Goal: Navigation & Orientation: Find specific page/section

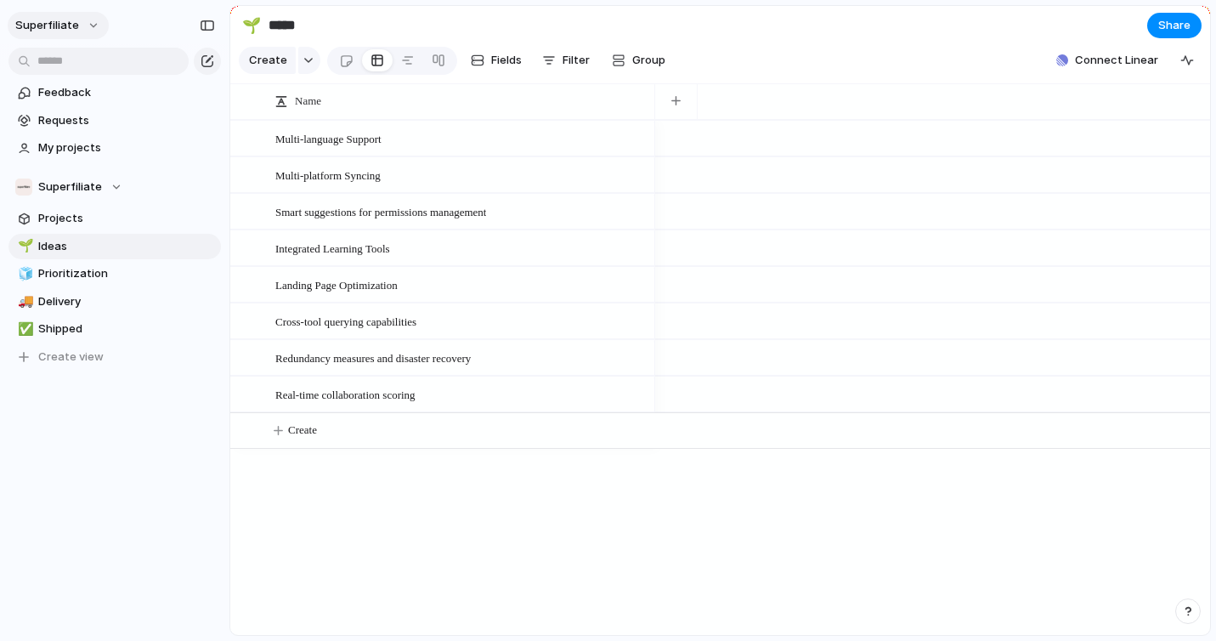
click at [47, 17] on span "Superfiliate" at bounding box center [47, 25] width 64 height 17
click at [57, 67] on span "Settings" at bounding box center [62, 63] width 47 height 17
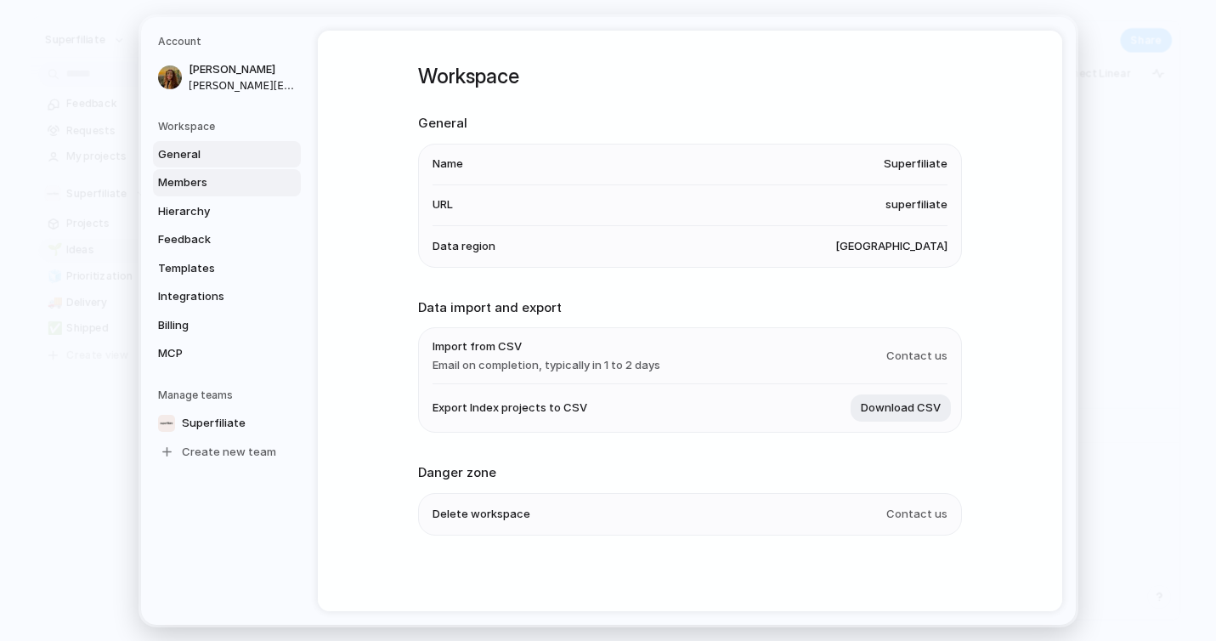
click at [205, 183] on span "Members" at bounding box center [212, 182] width 109 height 17
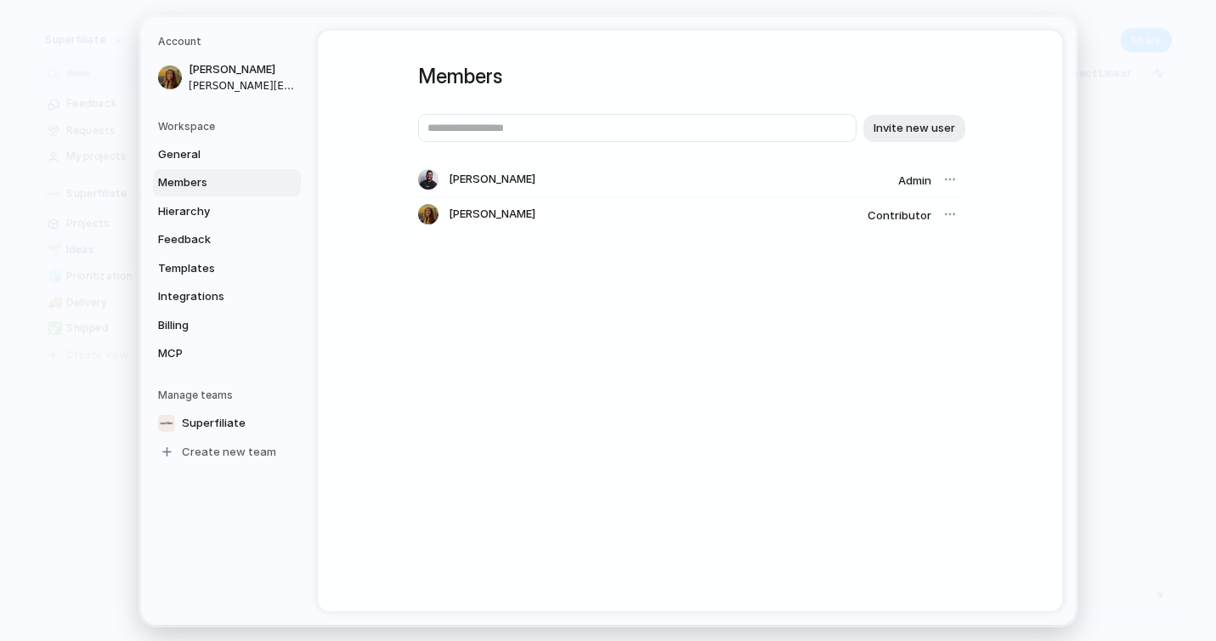
click at [943, 214] on div at bounding box center [950, 214] width 24 height 24
click at [192, 204] on span "Hierarchy" at bounding box center [212, 210] width 109 height 17
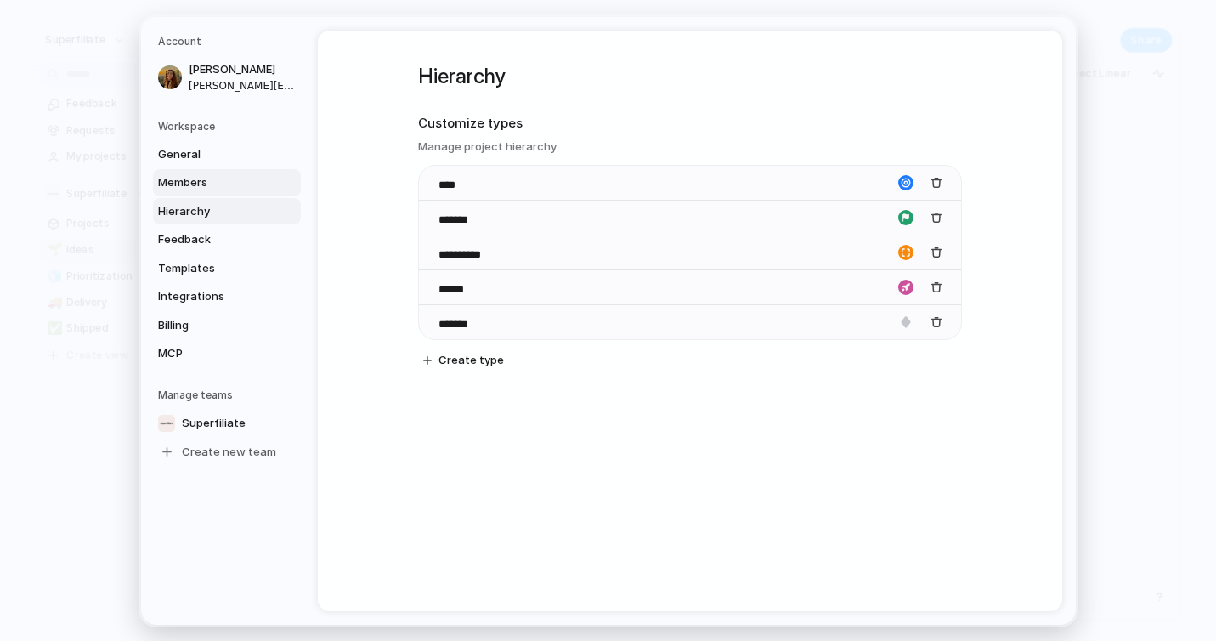
click at [188, 183] on span "Members" at bounding box center [212, 182] width 109 height 17
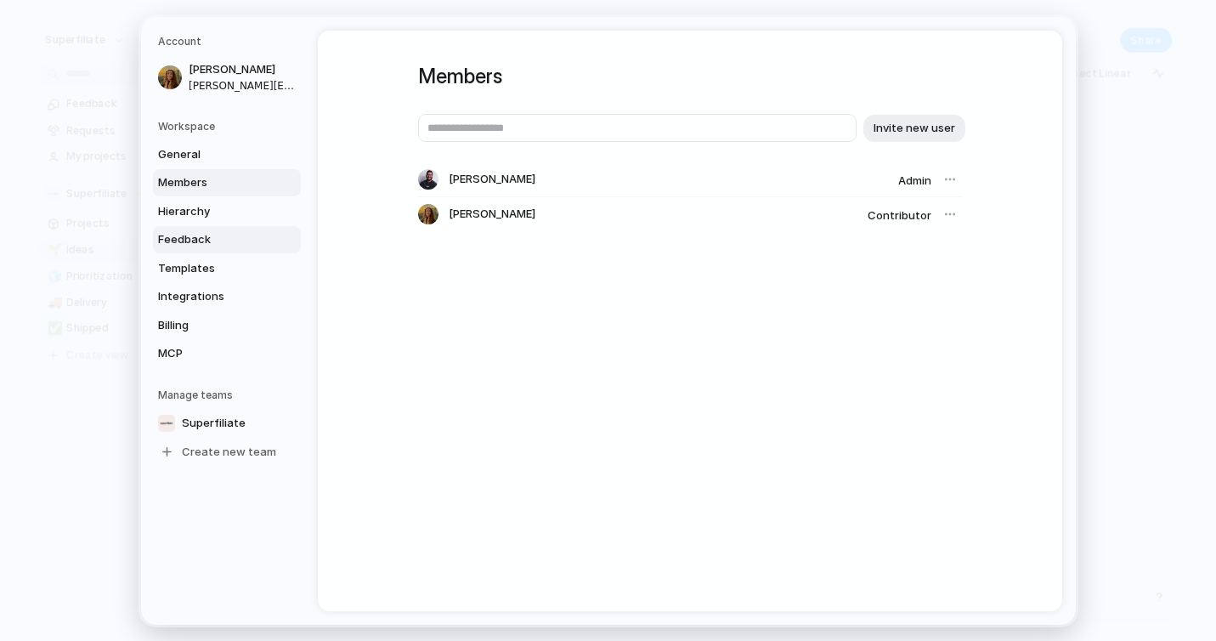
click at [178, 240] on span "Feedback" at bounding box center [212, 239] width 109 height 17
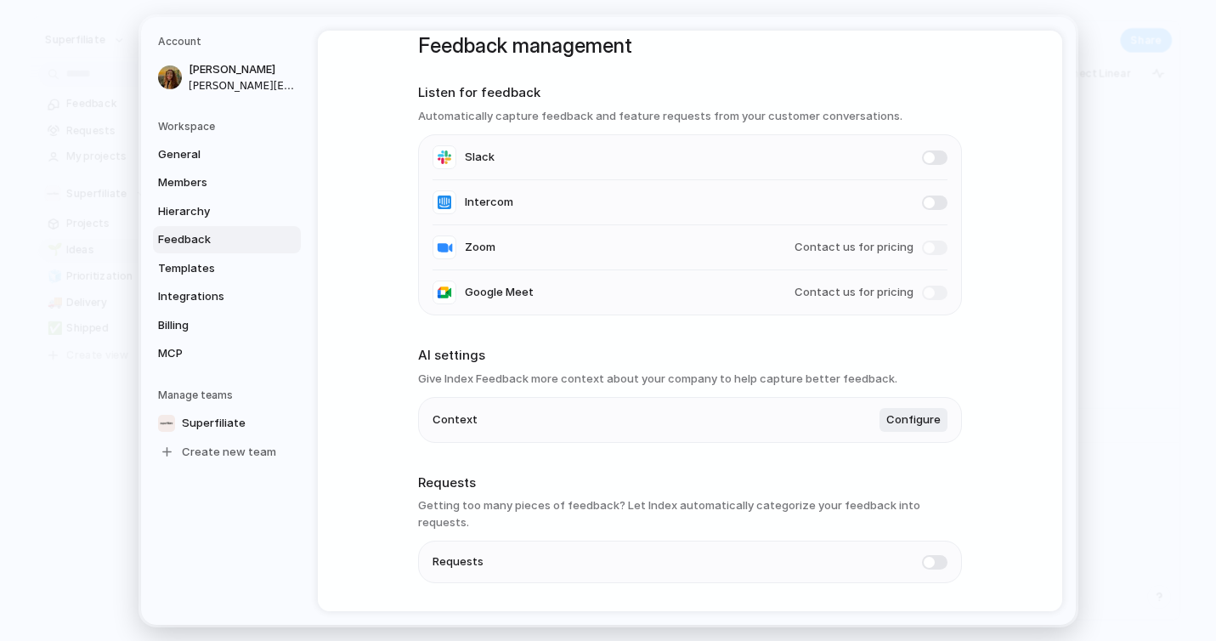
scroll to position [66, 0]
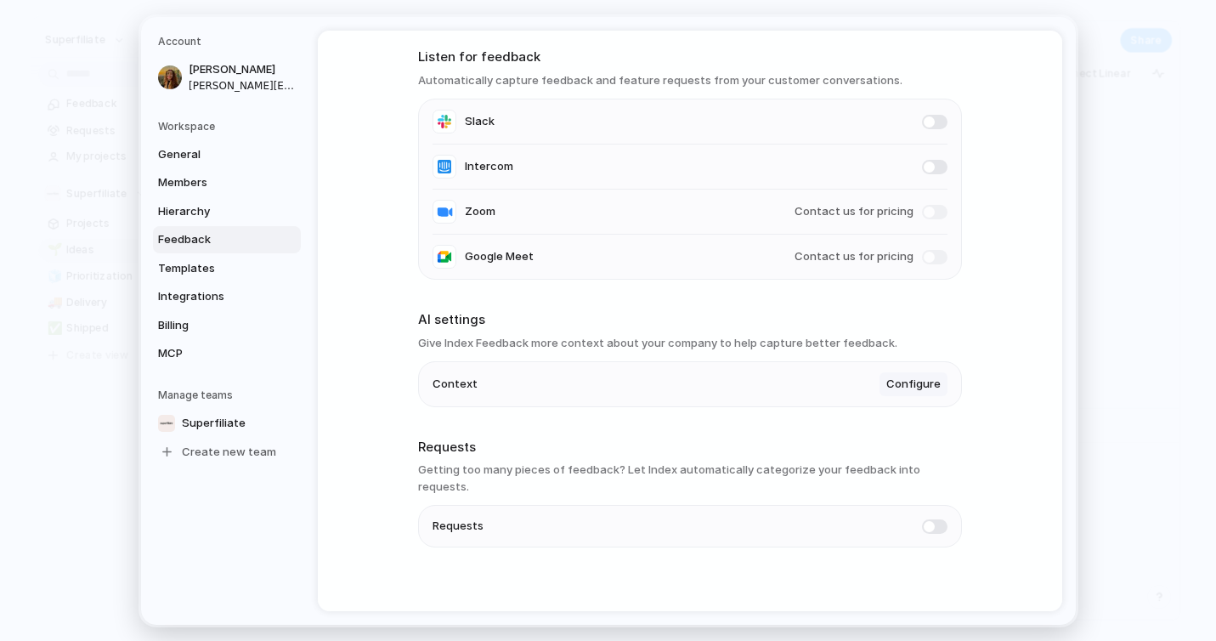
click at [906, 385] on span "Configure" at bounding box center [913, 383] width 54 height 17
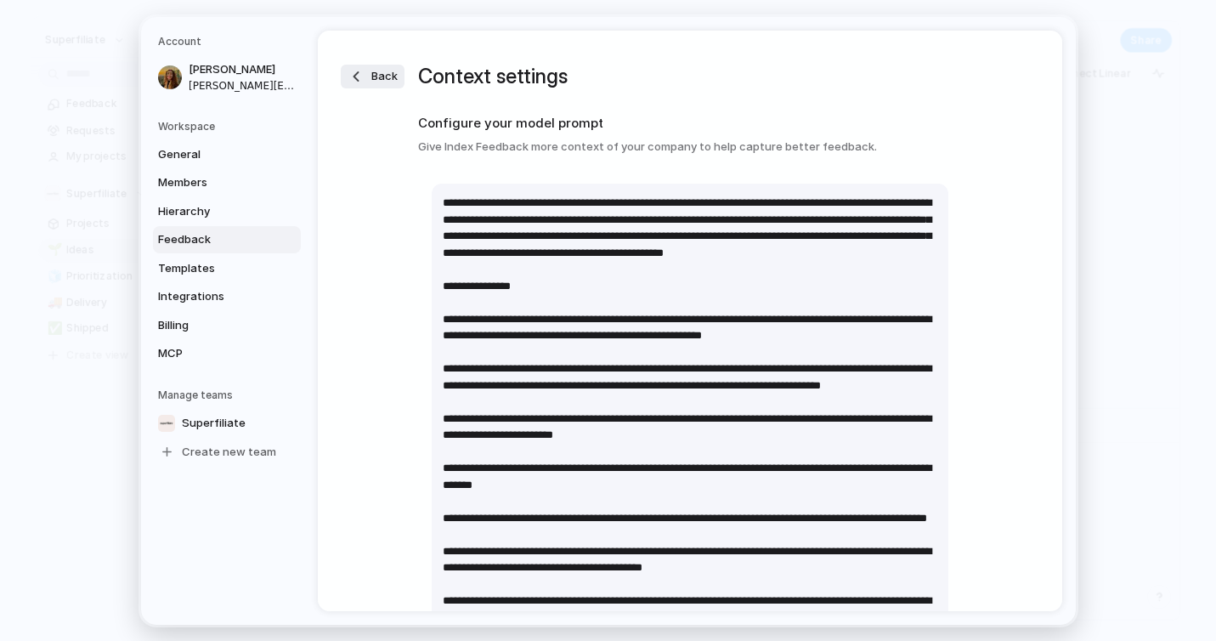
scroll to position [3, 0]
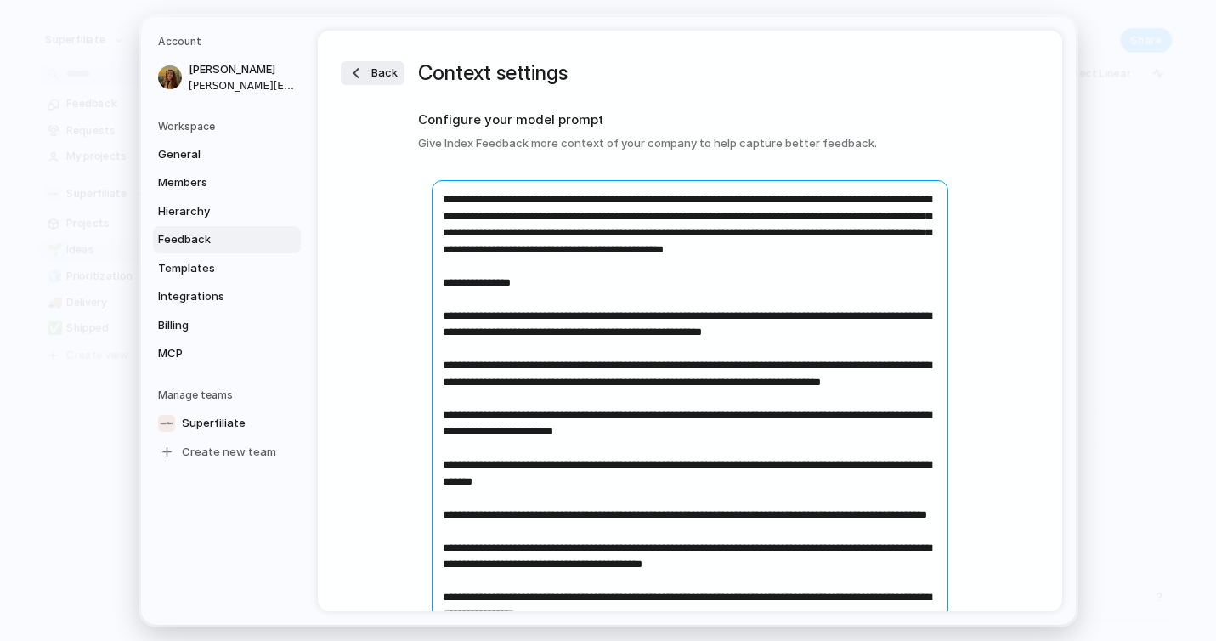
click at [572, 281] on textarea at bounding box center [690, 637] width 516 height 915
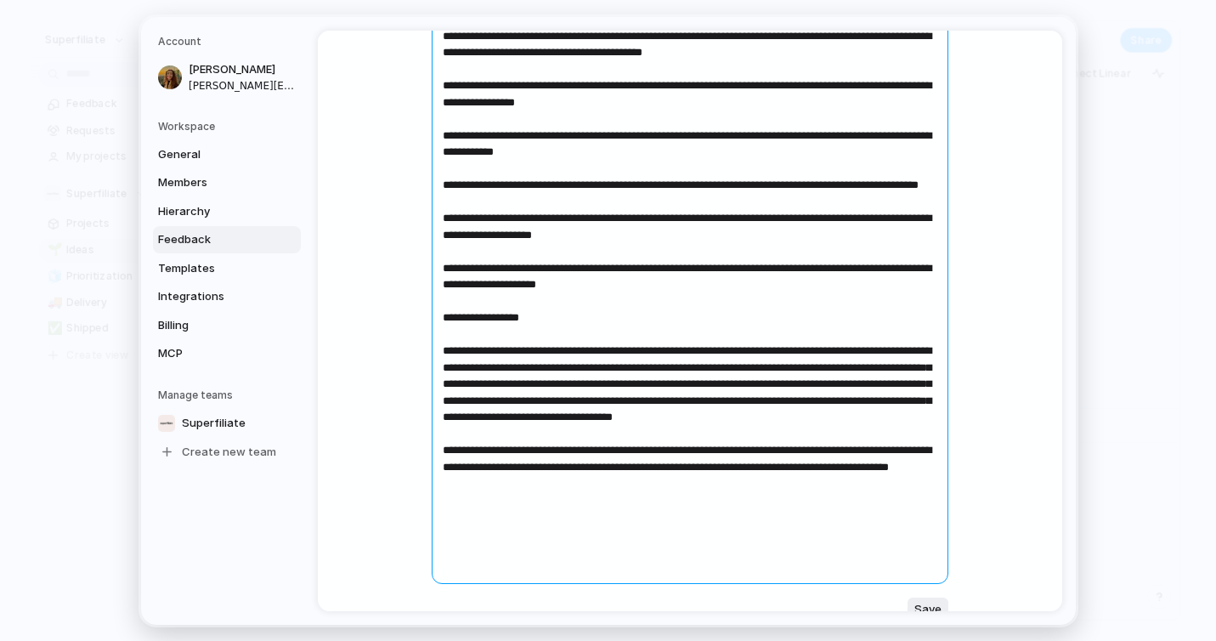
scroll to position [599, 0]
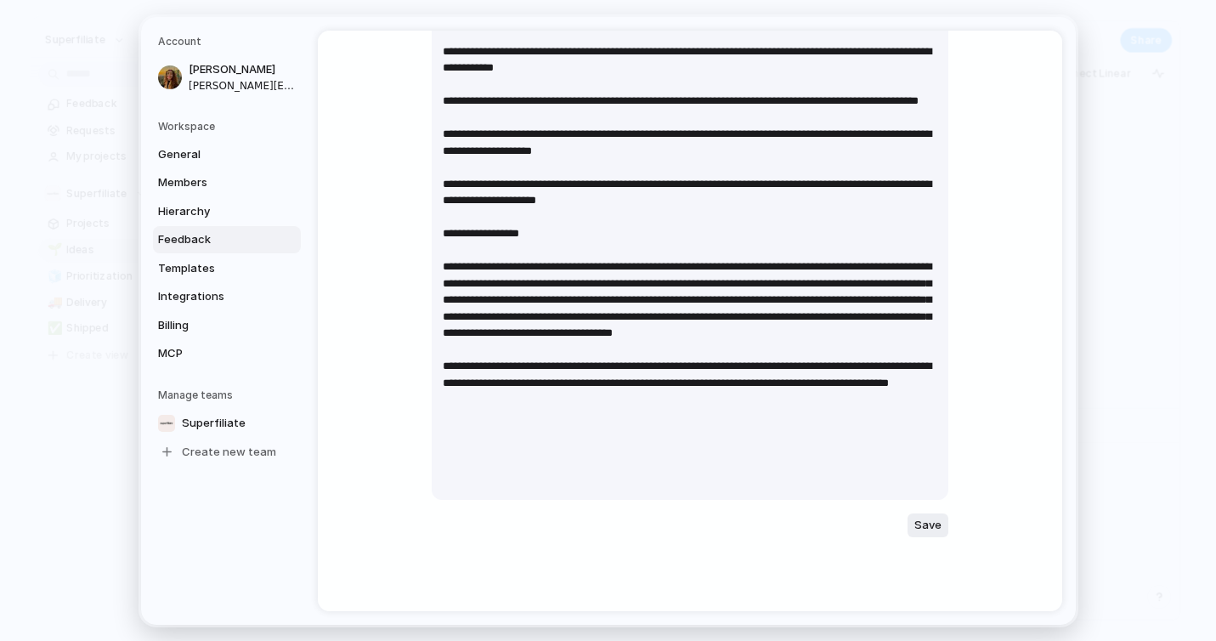
click at [496, 536] on div "Save" at bounding box center [690, 60] width 544 height 979
click at [247, 258] on link "Templates" at bounding box center [227, 267] width 148 height 27
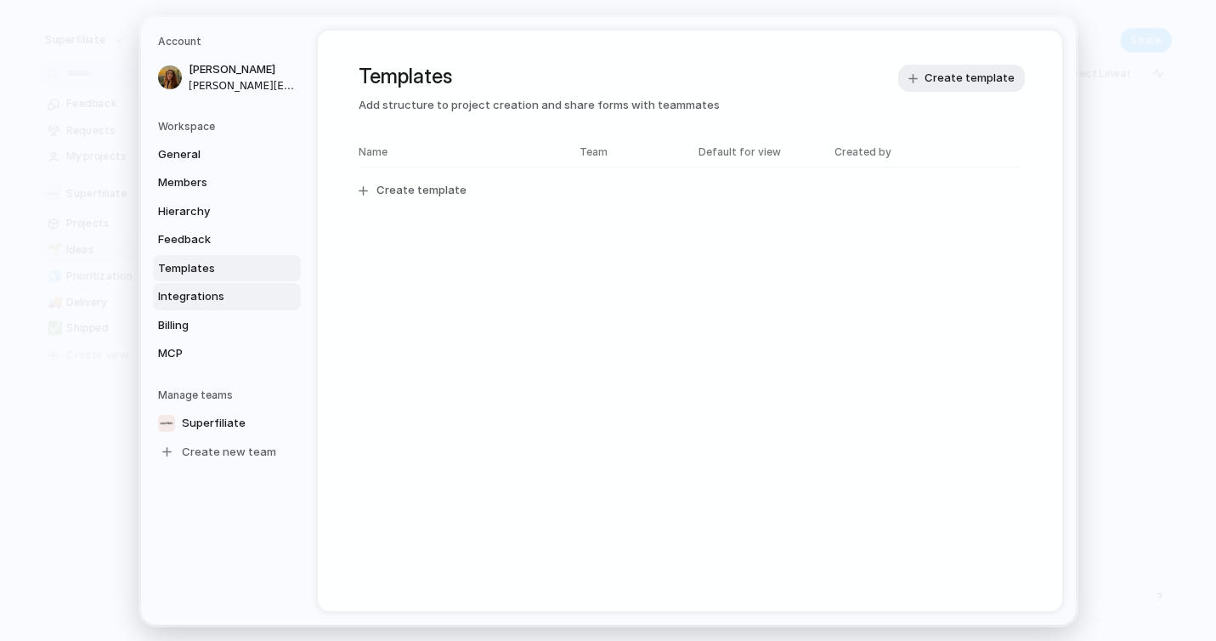
click at [251, 286] on link "Integrations" at bounding box center [227, 296] width 148 height 27
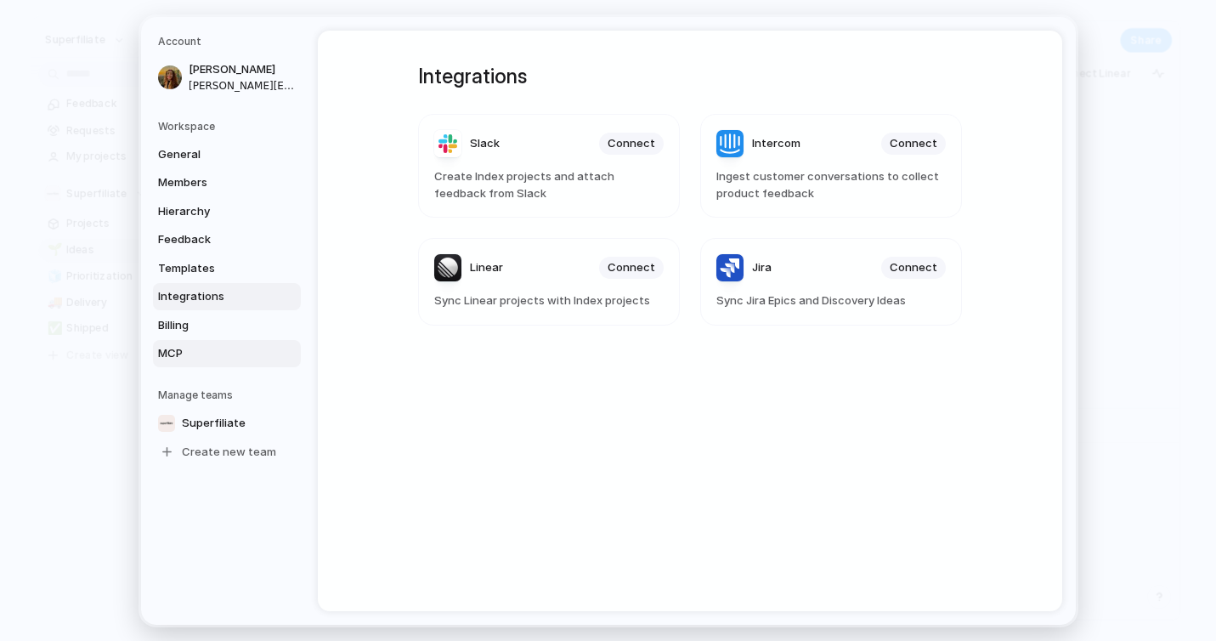
click at [203, 357] on span "MCP" at bounding box center [212, 353] width 109 height 17
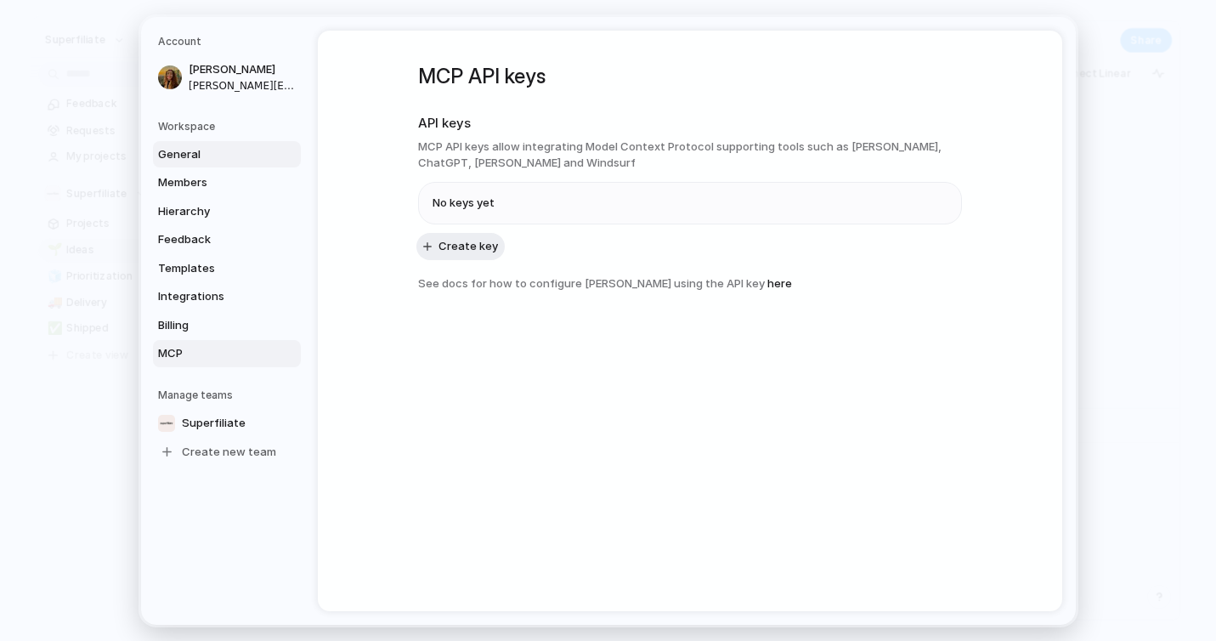
click at [202, 145] on span "General" at bounding box center [212, 153] width 109 height 17
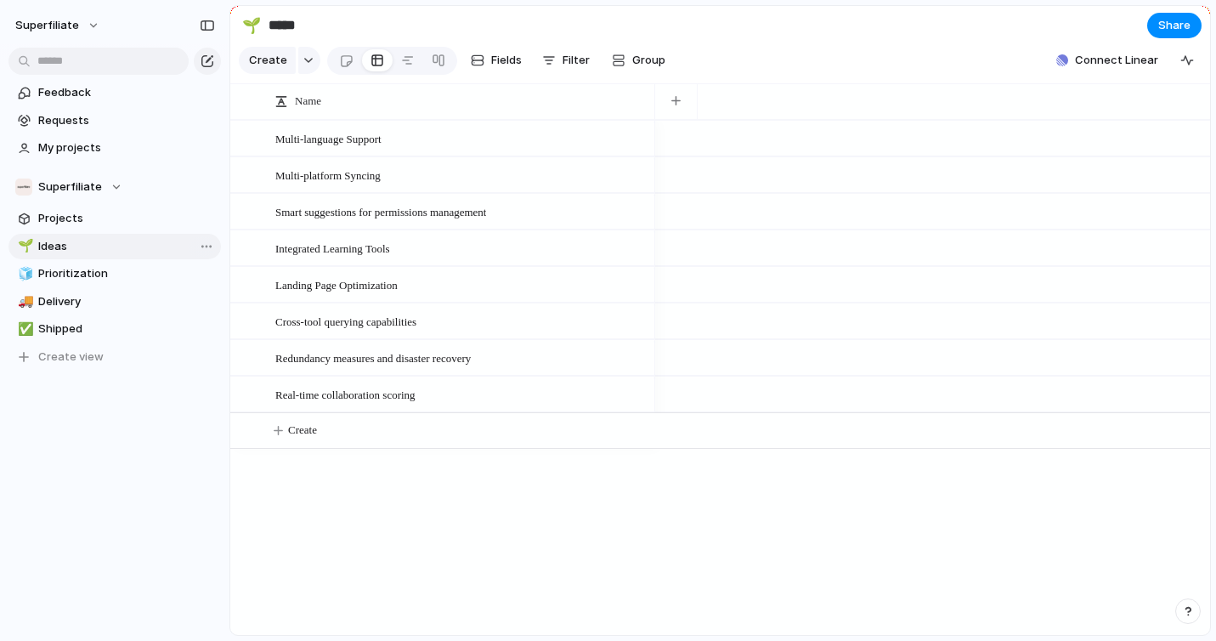
click at [77, 241] on span "Ideas" at bounding box center [126, 246] width 177 height 17
click at [56, 103] on link "Feedback" at bounding box center [114, 92] width 212 height 25
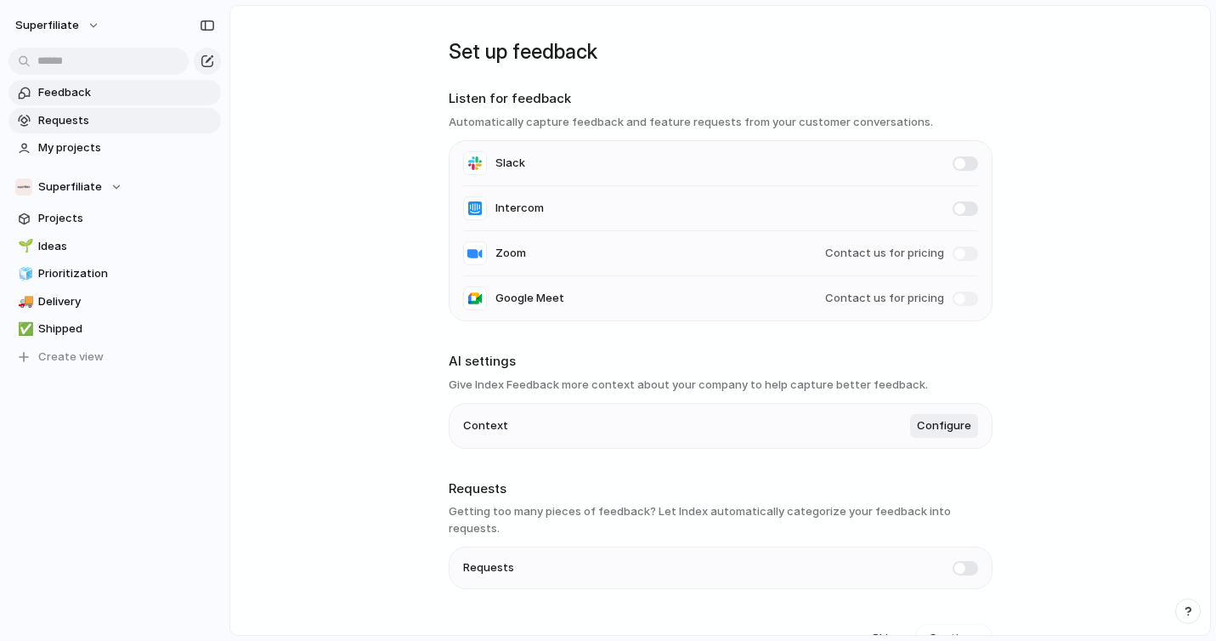
click at [44, 122] on span "Requests" at bounding box center [126, 120] width 177 height 17
click at [87, 125] on span "Requests" at bounding box center [126, 120] width 177 height 17
click at [87, 96] on span "Feedback" at bounding box center [126, 92] width 177 height 17
click at [95, 120] on span "Requests" at bounding box center [126, 120] width 177 height 17
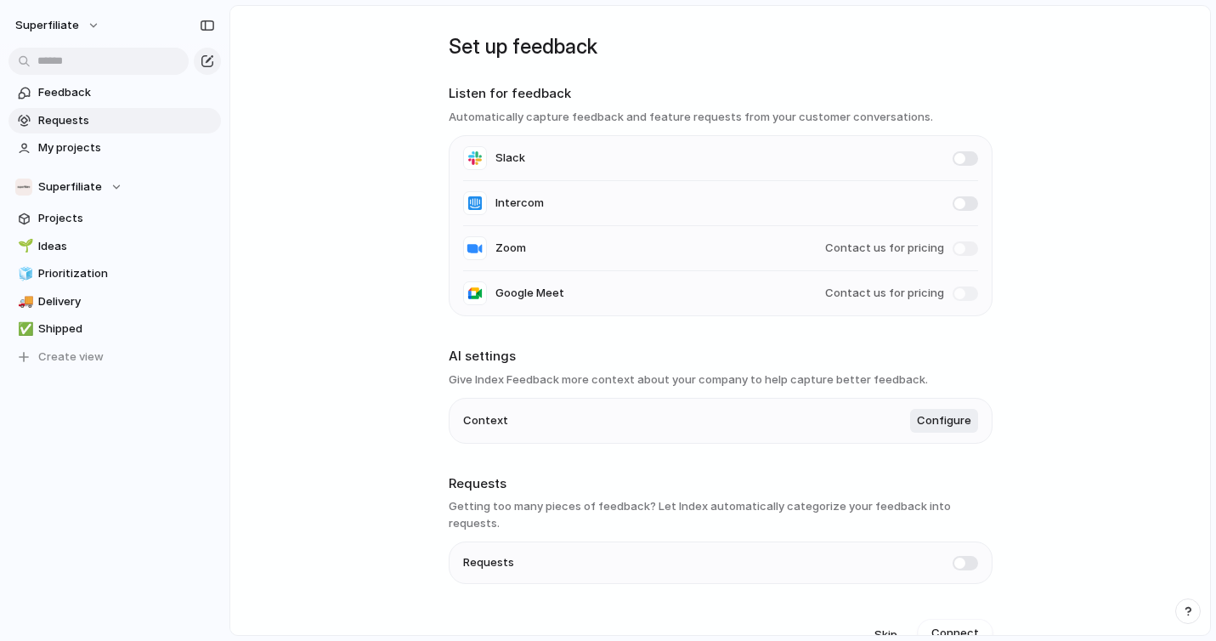
scroll to position [19, 0]
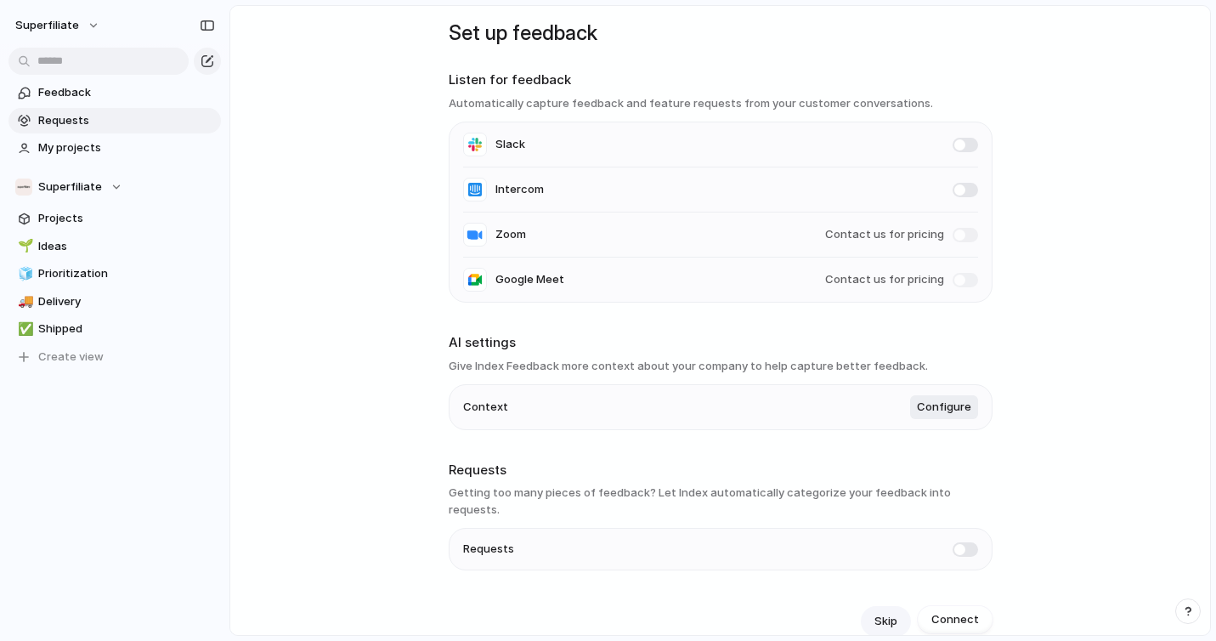
click at [889, 612] on span "Skip" at bounding box center [885, 620] width 23 height 17
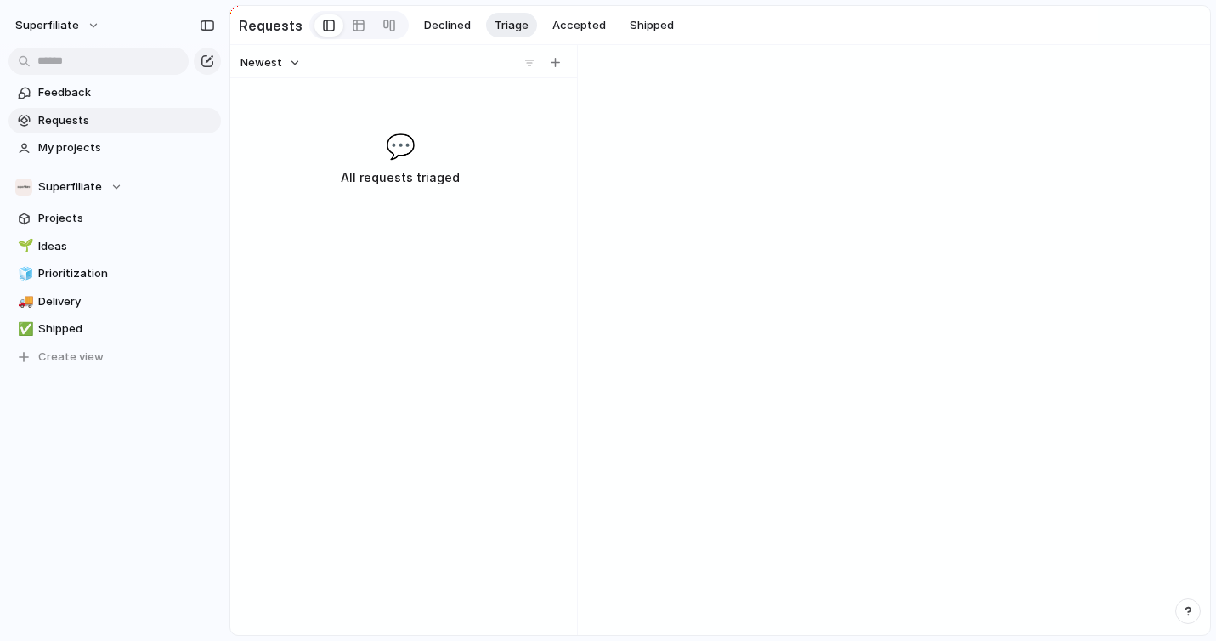
scroll to position [0, 0]
click at [553, 66] on div "button" at bounding box center [554, 62] width 9 height 9
type input "*"
click at [121, 493] on div "Feedback Requests My projects Superfiliate Projects 🌱 Ideas 🧊 Prioritization 🚚 …" at bounding box center [114, 253] width 229 height 507
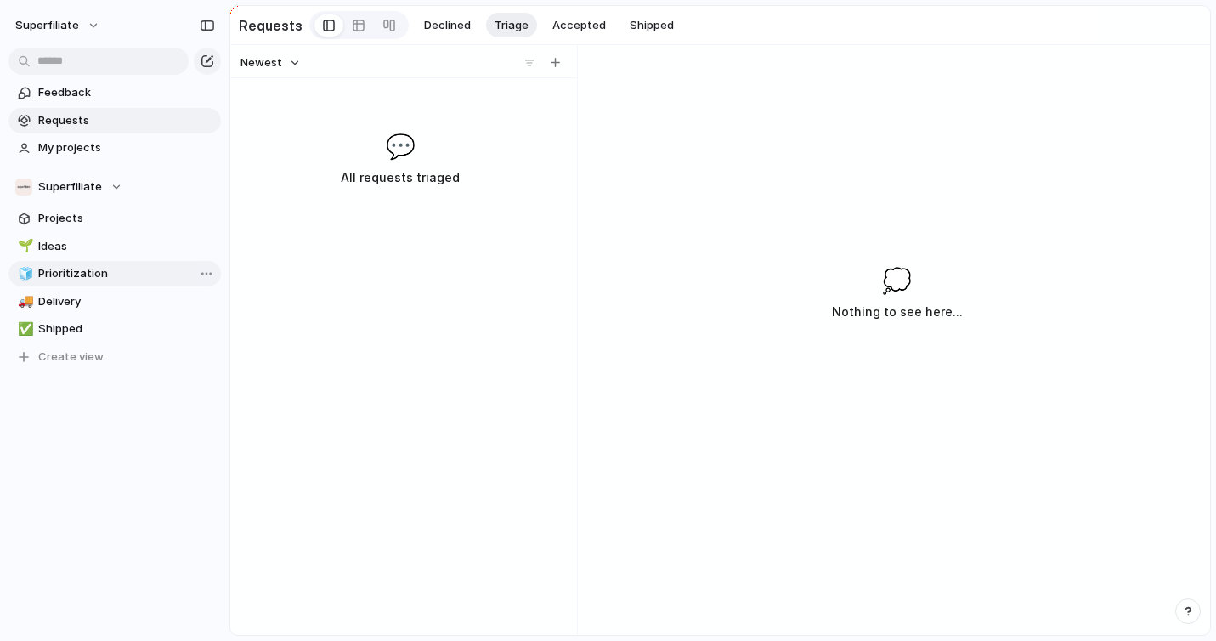
click at [87, 264] on link "🧊 Prioritization" at bounding box center [114, 273] width 212 height 25
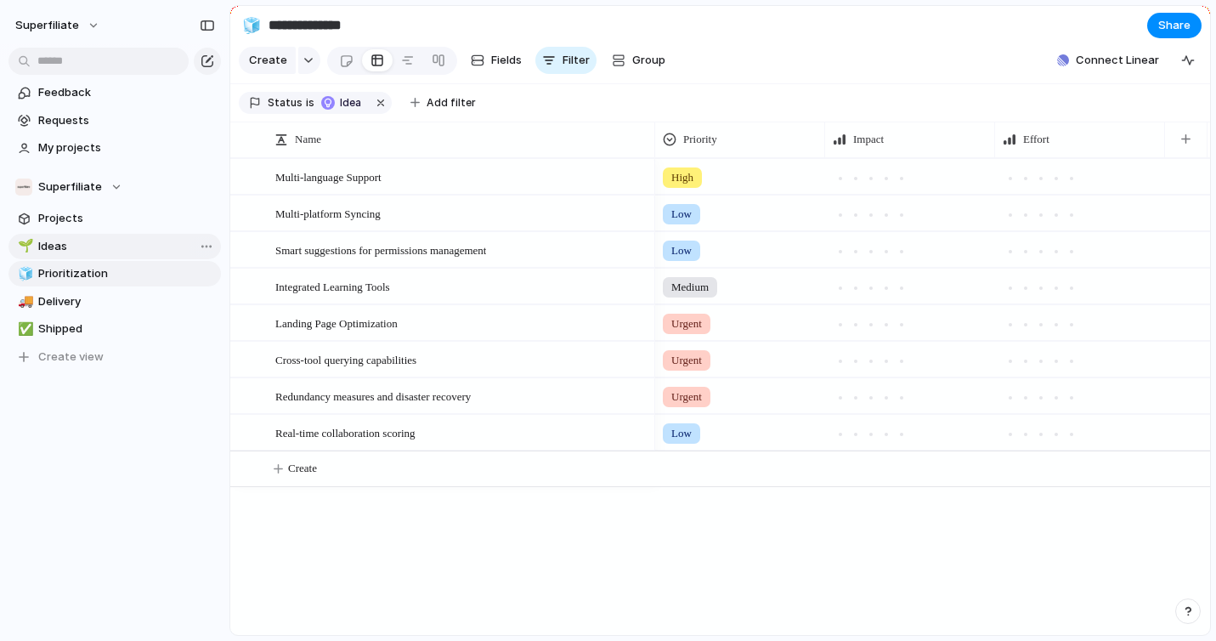
click at [77, 250] on span "Ideas" at bounding box center [126, 246] width 177 height 17
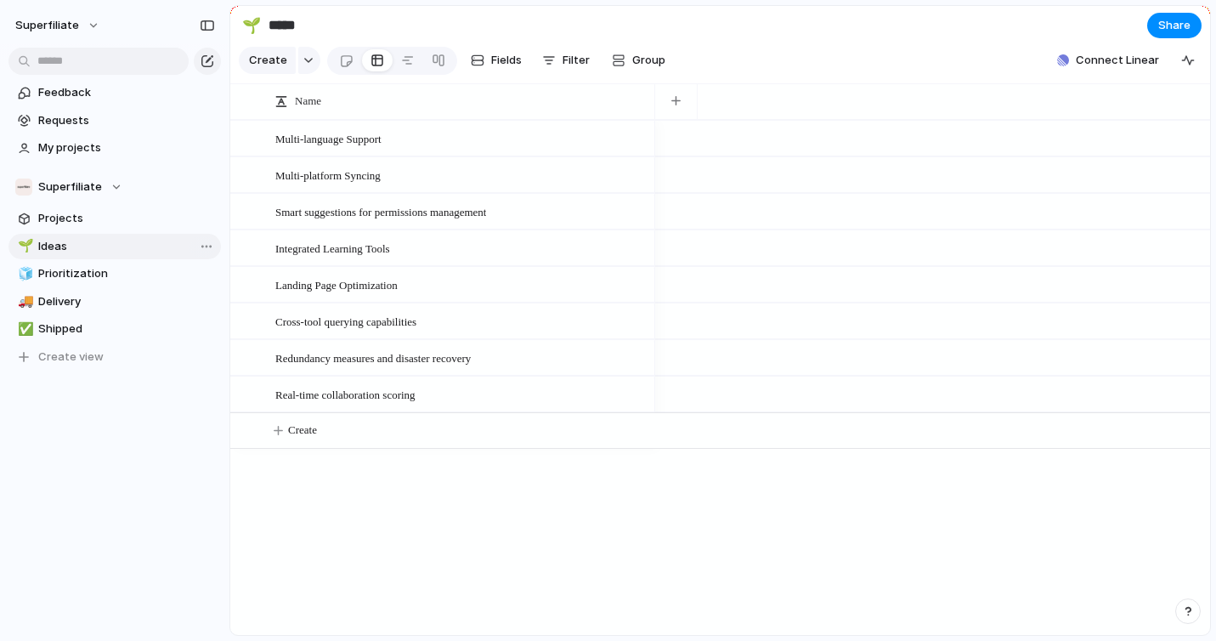
type input "*****"
click at [1180, 29] on span "Share" at bounding box center [1174, 25] width 32 height 17
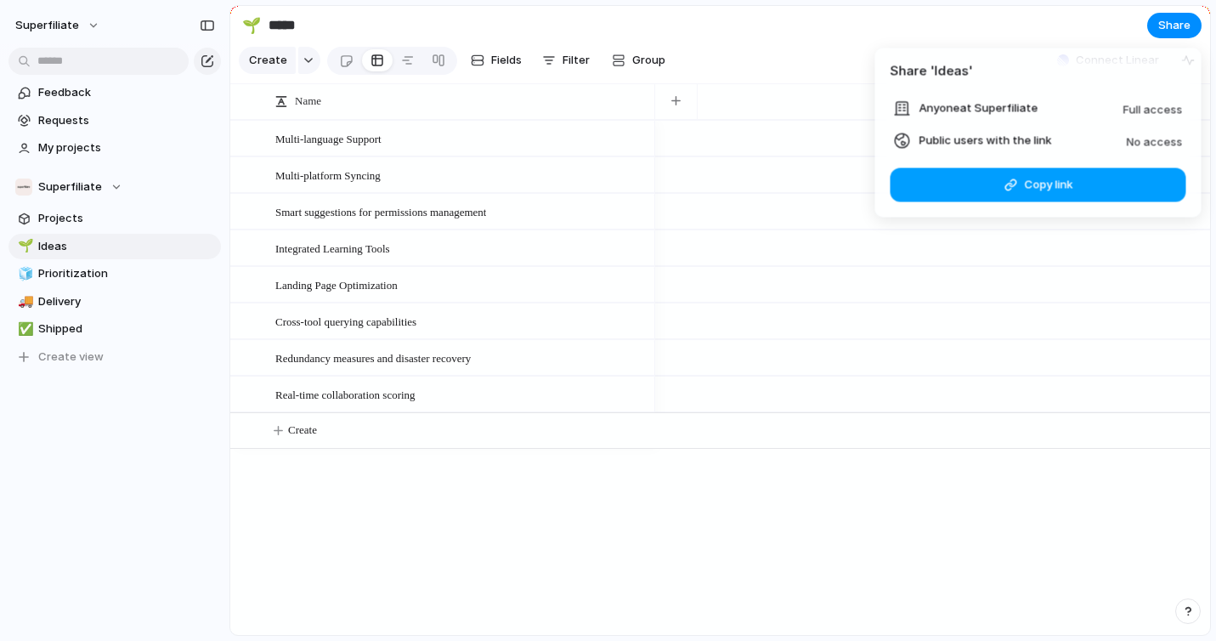
click at [981, 180] on button "Copy link" at bounding box center [1038, 184] width 296 height 34
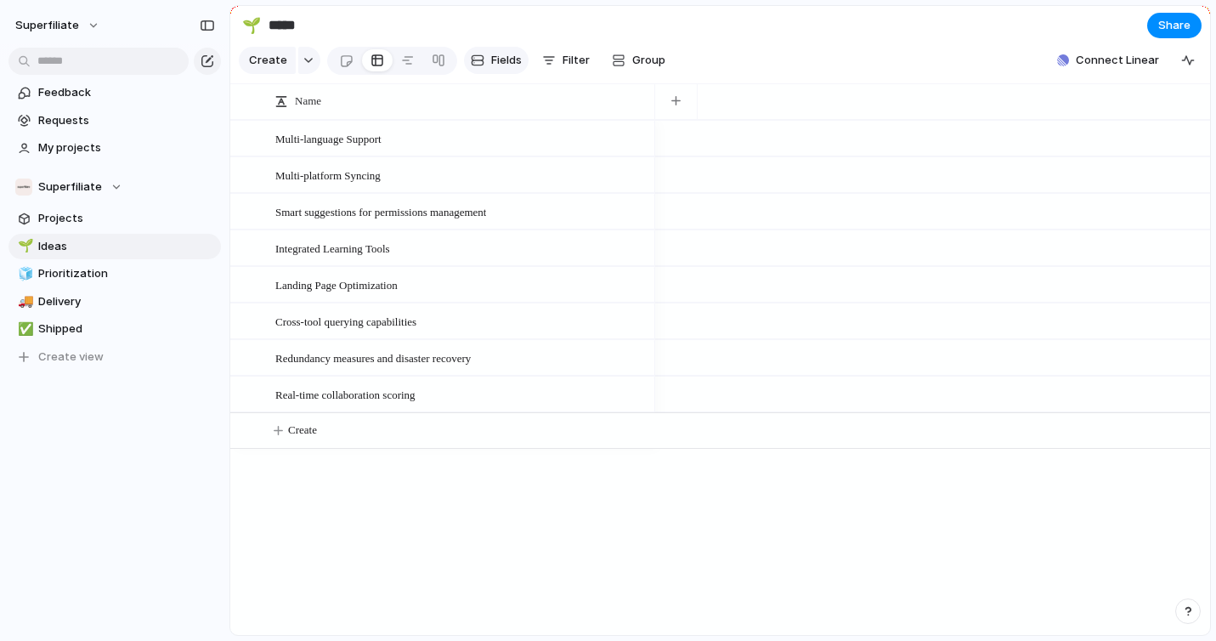
click at [502, 69] on span "Fields" at bounding box center [506, 60] width 31 height 17
click at [401, 68] on div at bounding box center [408, 60] width 14 height 27
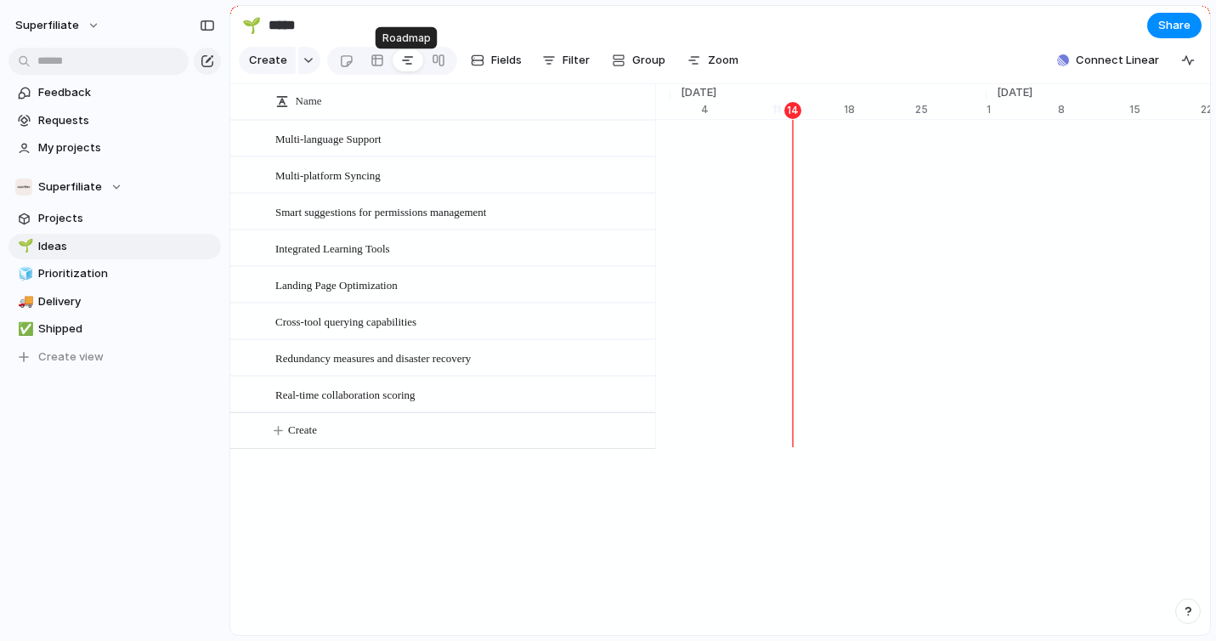
scroll to position [0, 11158]
click at [434, 71] on div at bounding box center [439, 60] width 14 height 27
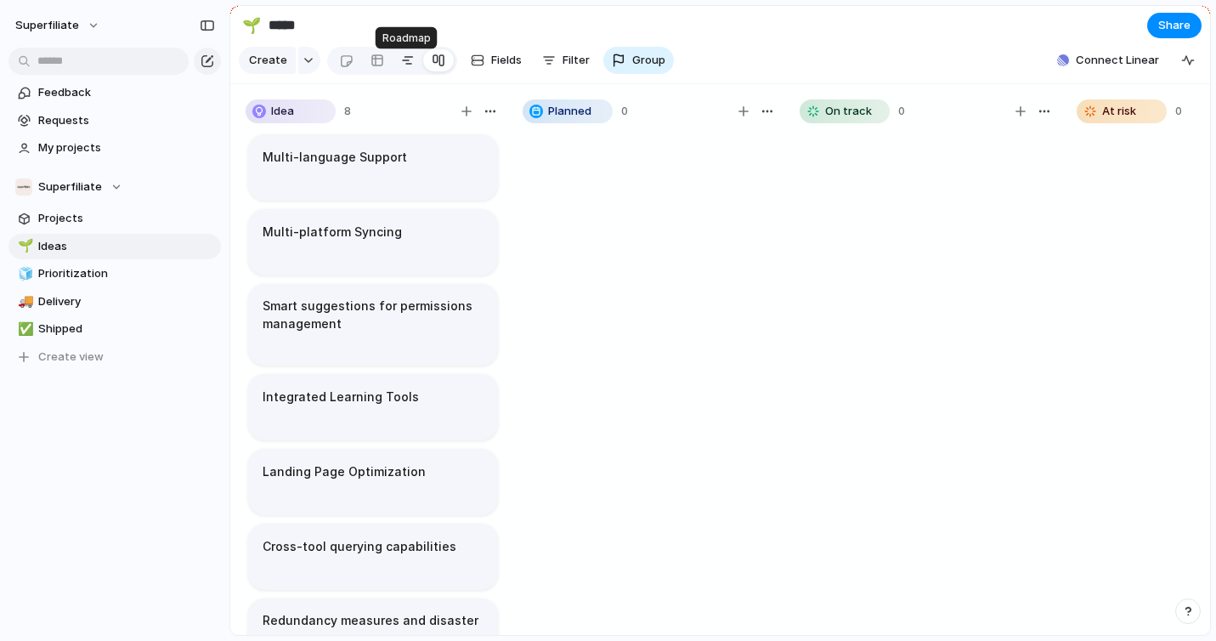
click at [411, 65] on div at bounding box center [408, 60] width 14 height 27
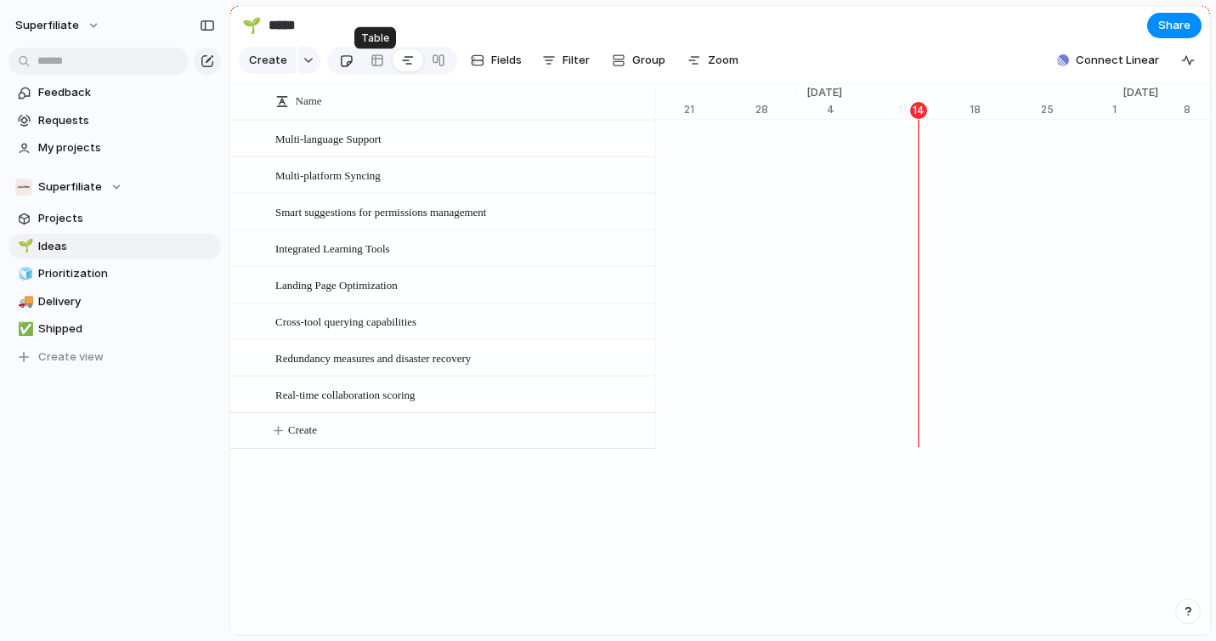
scroll to position [0, 11032]
click at [312, 69] on button "button" at bounding box center [309, 60] width 22 height 27
click at [104, 274] on div "Goal Program Initiative Launch Request Project Customize" at bounding box center [608, 320] width 1216 height 641
click at [97, 307] on span "Delivery" at bounding box center [126, 301] width 177 height 17
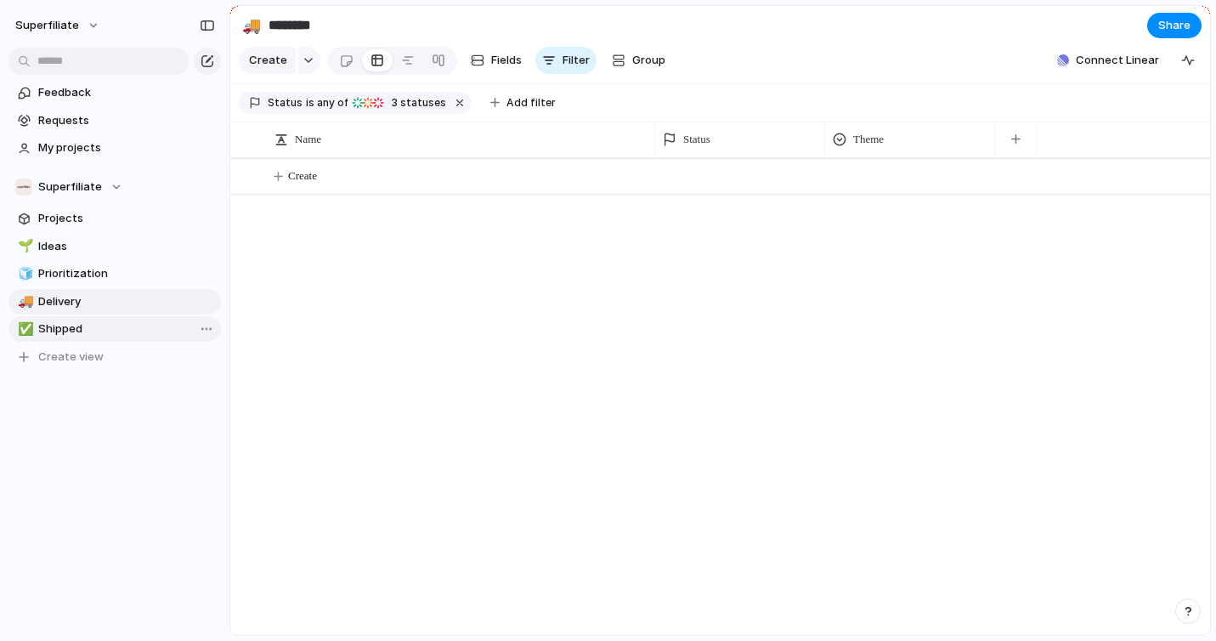
click at [99, 317] on link "✅ Shipped" at bounding box center [114, 328] width 212 height 25
type input "*******"
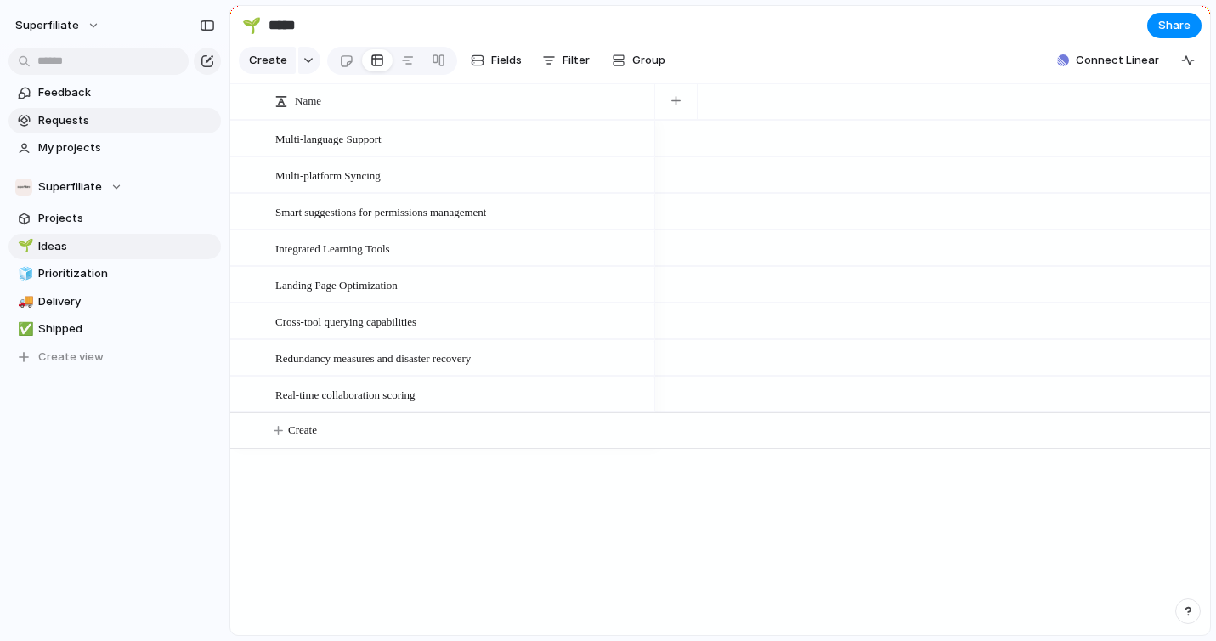
click at [64, 126] on span "Requests" at bounding box center [126, 120] width 177 height 17
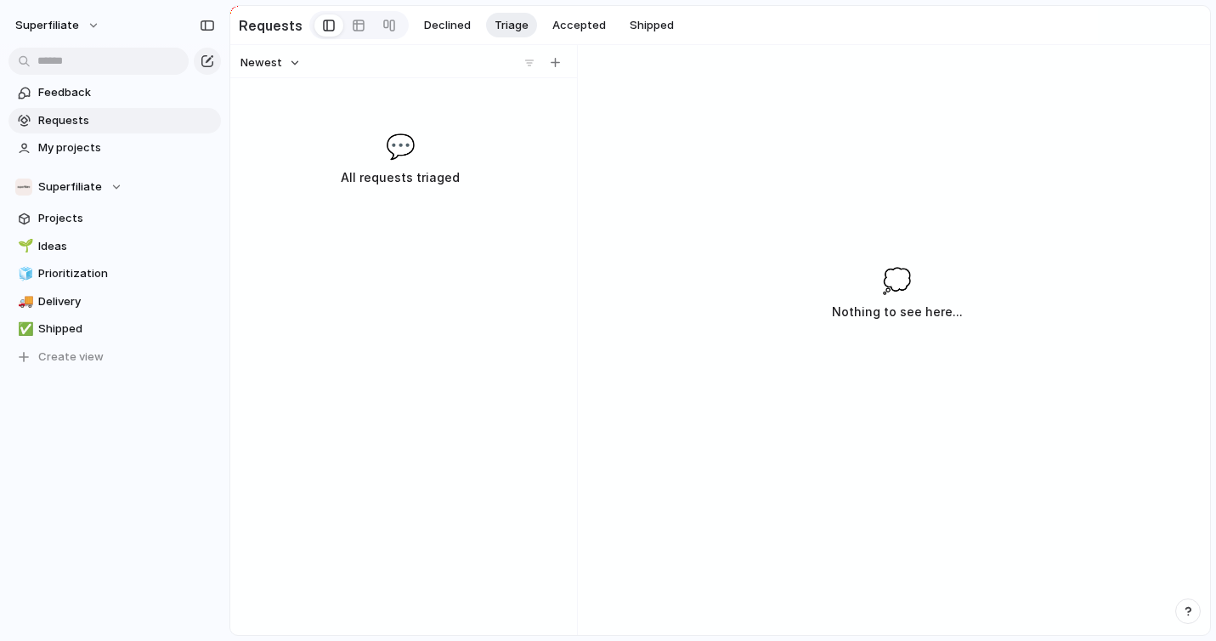
click at [71, 105] on section "Feedback Requests My projects" at bounding box center [114, 118] width 229 height 84
click at [74, 95] on span "Feedback" at bounding box center [126, 92] width 177 height 17
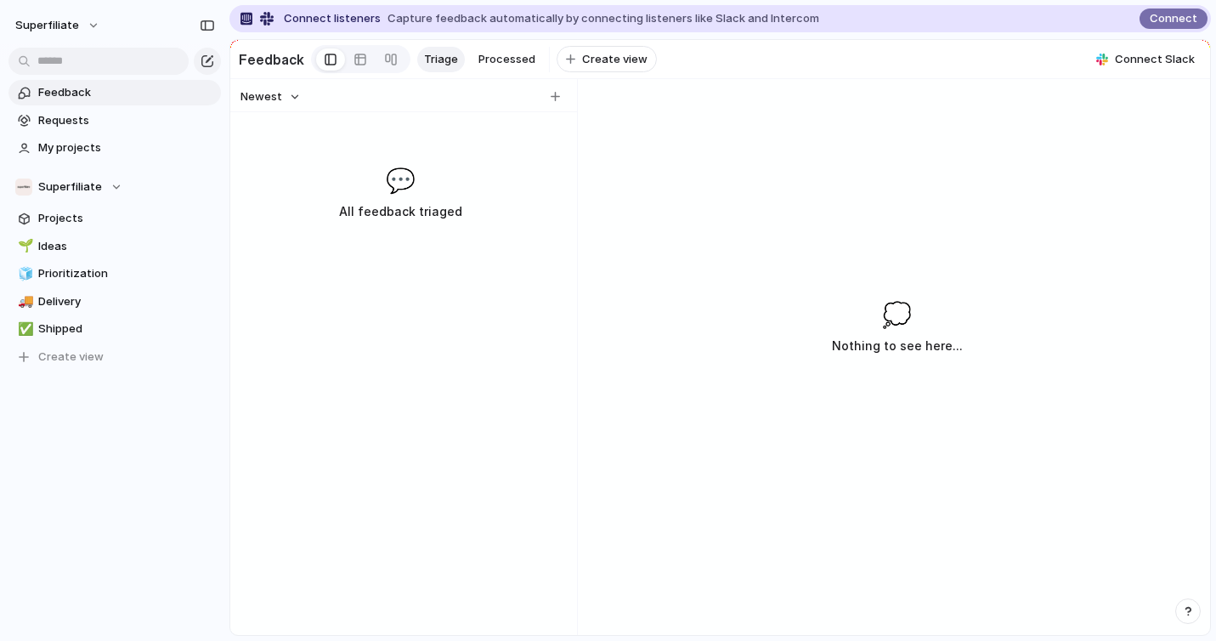
click at [432, 59] on span "Triage" at bounding box center [441, 59] width 34 height 17
click at [488, 59] on span "Processed" at bounding box center [506, 59] width 57 height 17
click at [440, 59] on span "Triage" at bounding box center [441, 59] width 34 height 17
click at [1171, 65] on span "Connect Slack" at bounding box center [1155, 59] width 80 height 17
click at [87, 118] on div "Slack Connect Create Index projects and attach feedback from Slack Intercom Con…" at bounding box center [608, 320] width 1216 height 641
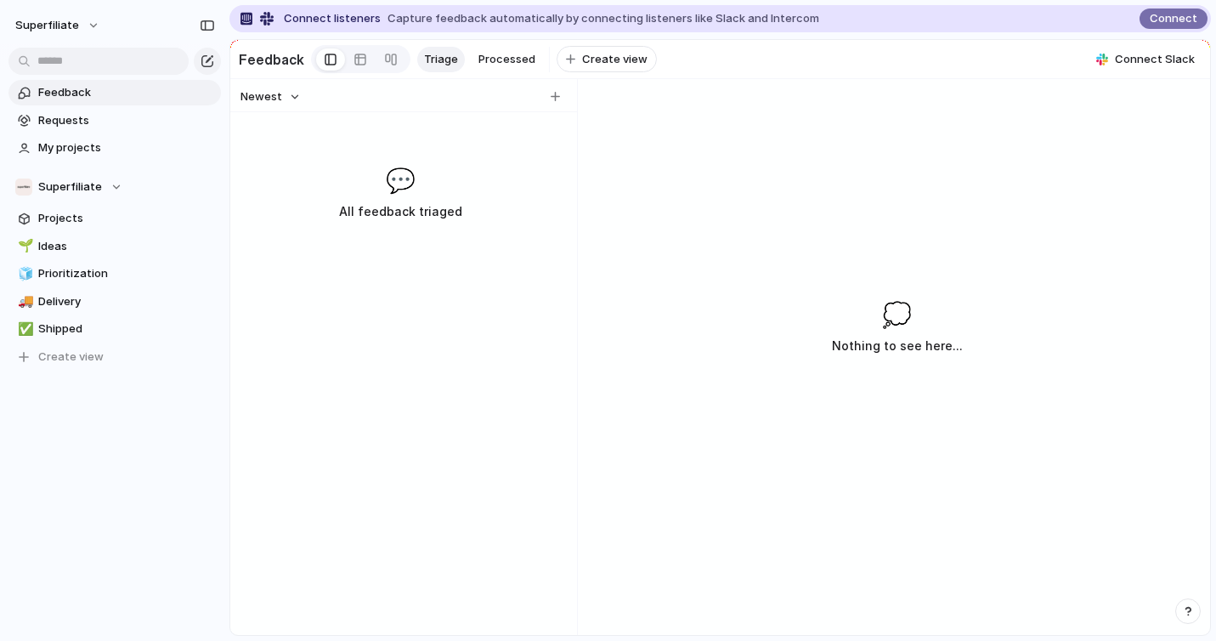
click at [87, 118] on span "Requests" at bounding box center [126, 120] width 177 height 17
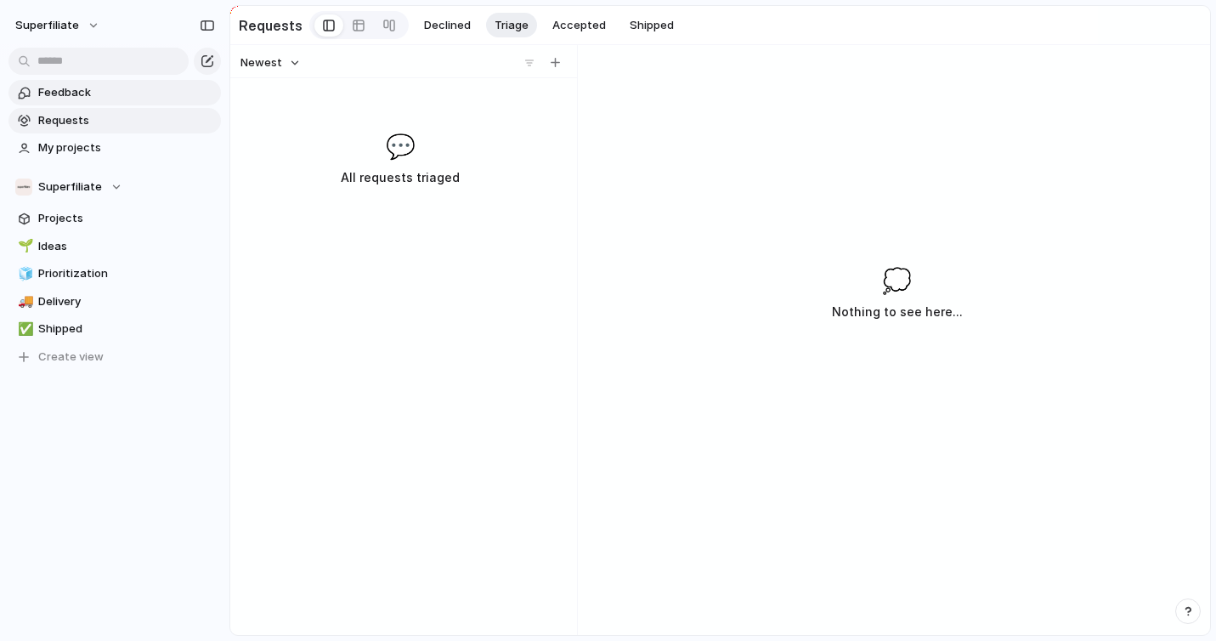
click at [87, 94] on span "Feedback" at bounding box center [126, 92] width 177 height 17
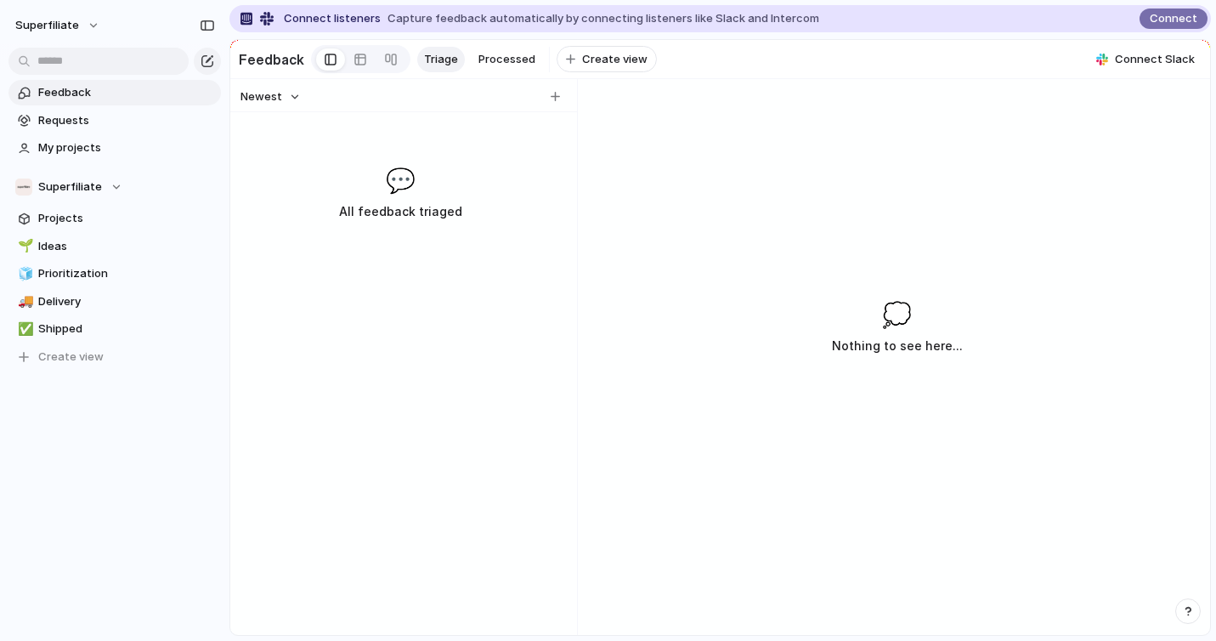
click at [1199, 600] on div "💭 Nothing to see here..." at bounding box center [897, 442] width 626 height 386
click at [1195, 605] on button "button" at bounding box center [1187, 610] width 25 height 25
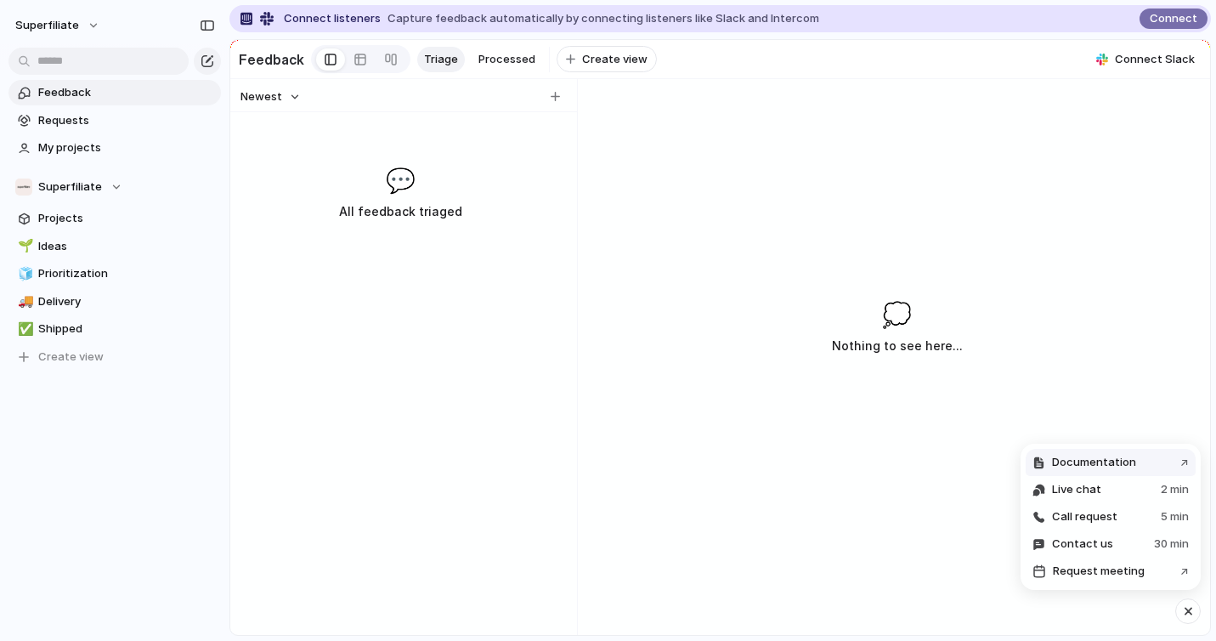
click at [1082, 462] on span "Documentation" at bounding box center [1094, 462] width 84 height 17
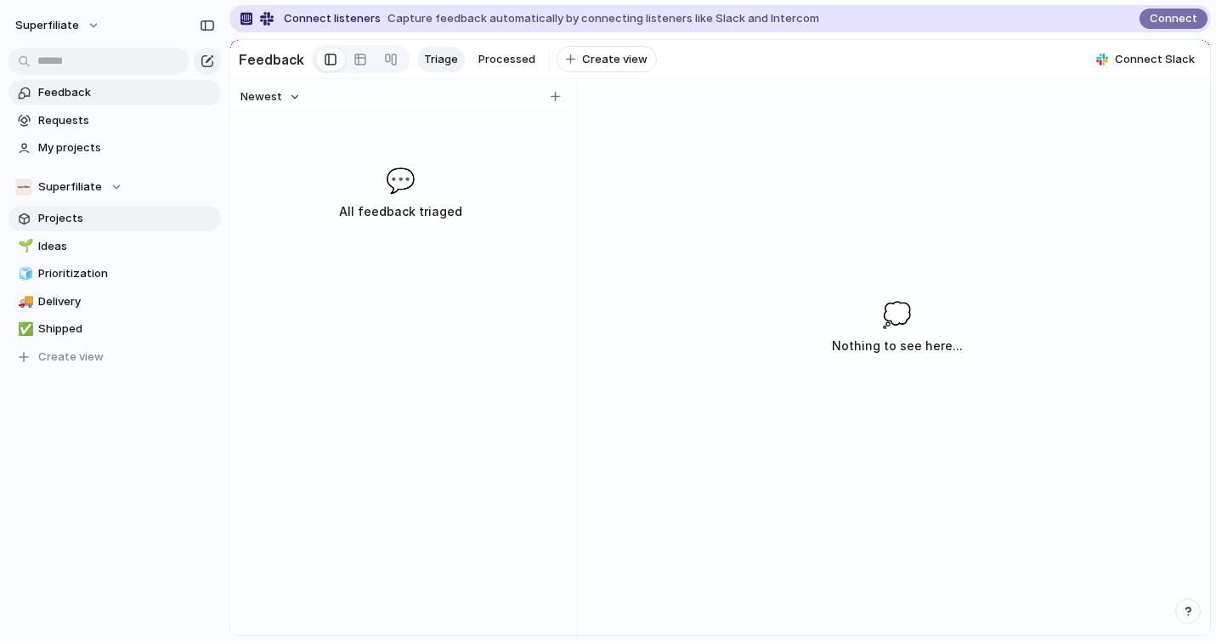
click at [57, 224] on span "Projects" at bounding box center [126, 218] width 177 height 17
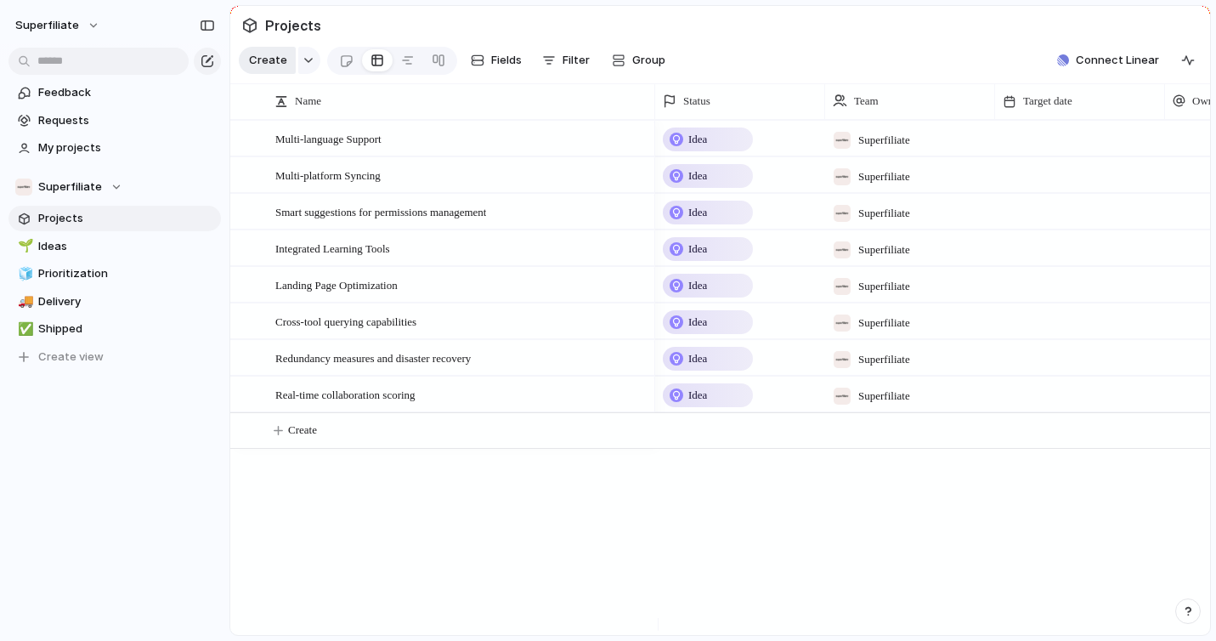
click at [275, 67] on span "Create" at bounding box center [268, 60] width 38 height 17
click at [311, 148] on span "Multi-language Support" at bounding box center [328, 138] width 106 height 20
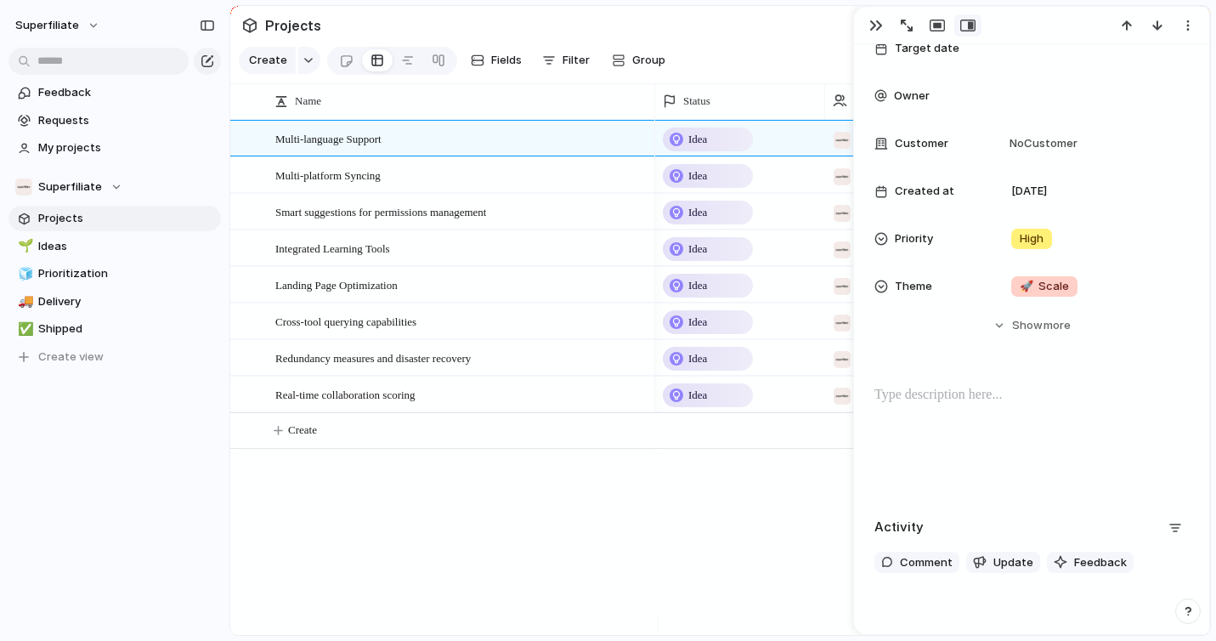
scroll to position [290, 0]
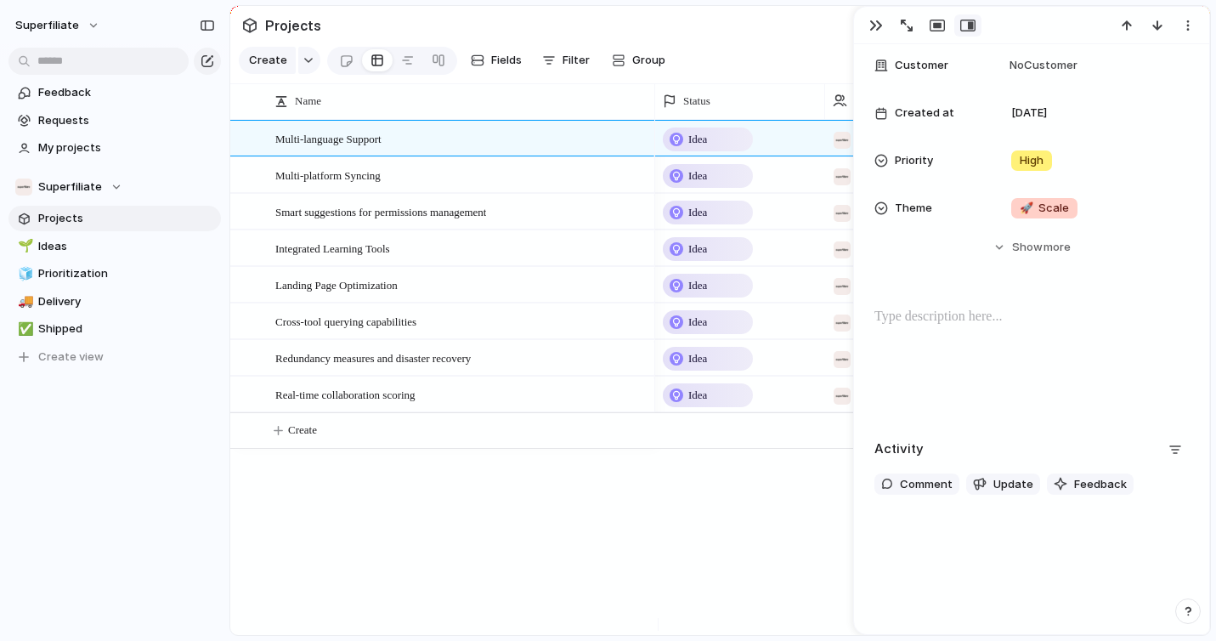
click at [923, 390] on div at bounding box center [1031, 361] width 314 height 109
click at [1092, 480] on span "Feedback" at bounding box center [1100, 484] width 53 height 17
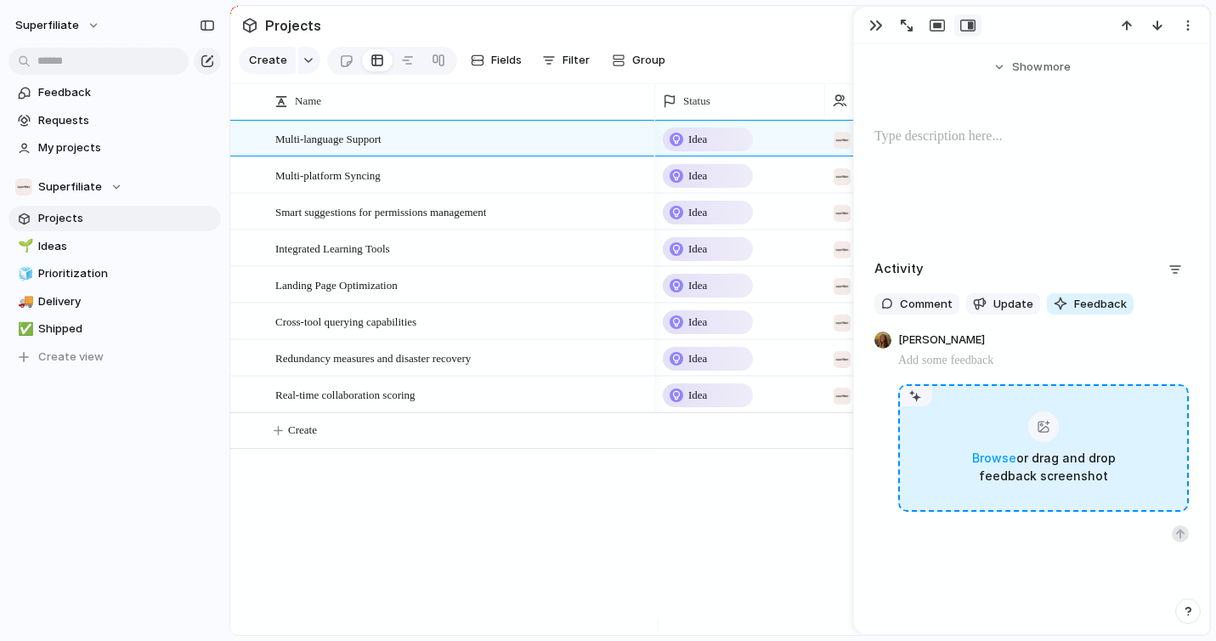
scroll to position [500, 0]
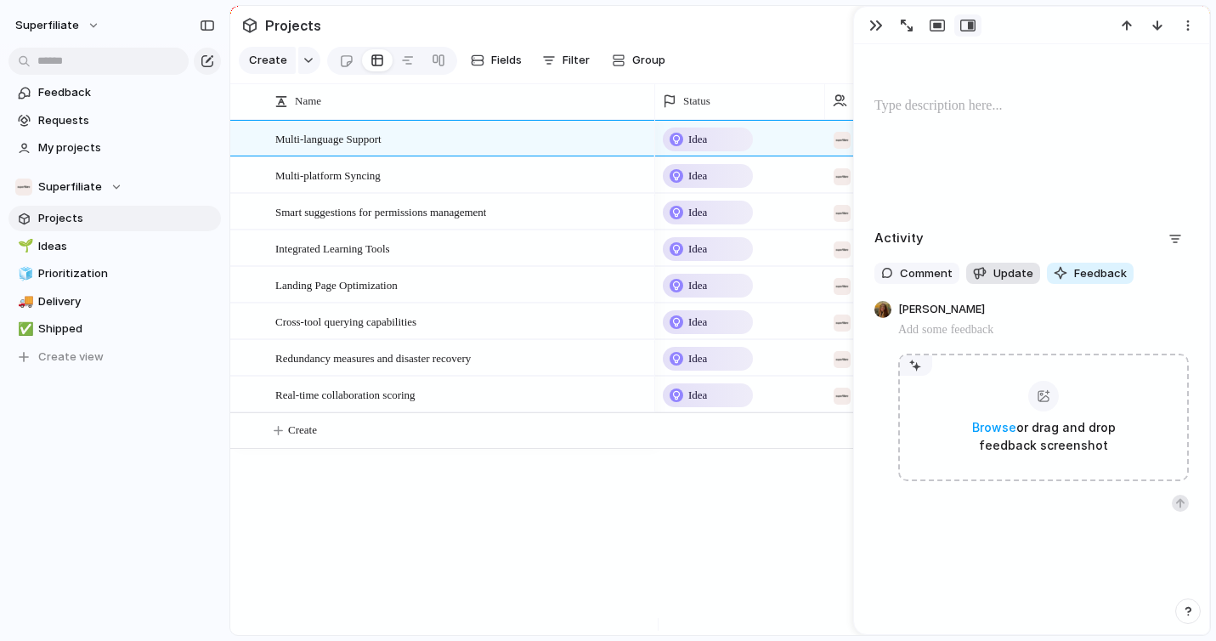
click at [1013, 279] on span "Update" at bounding box center [1013, 273] width 40 height 17
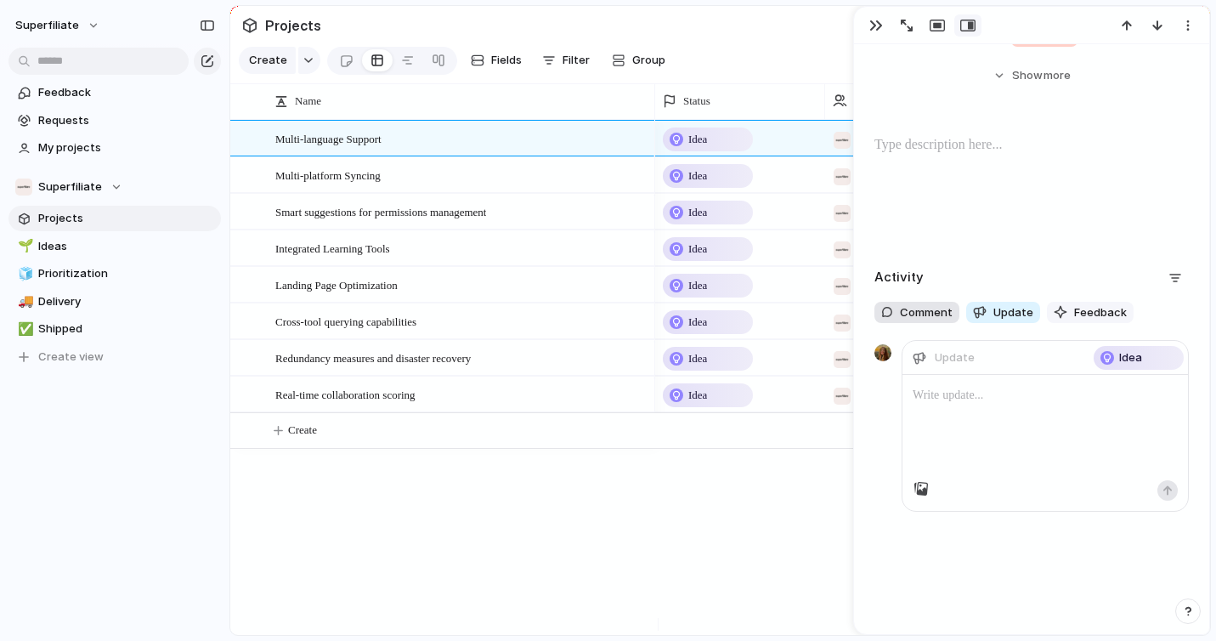
click at [923, 306] on span "Comment" at bounding box center [926, 312] width 53 height 17
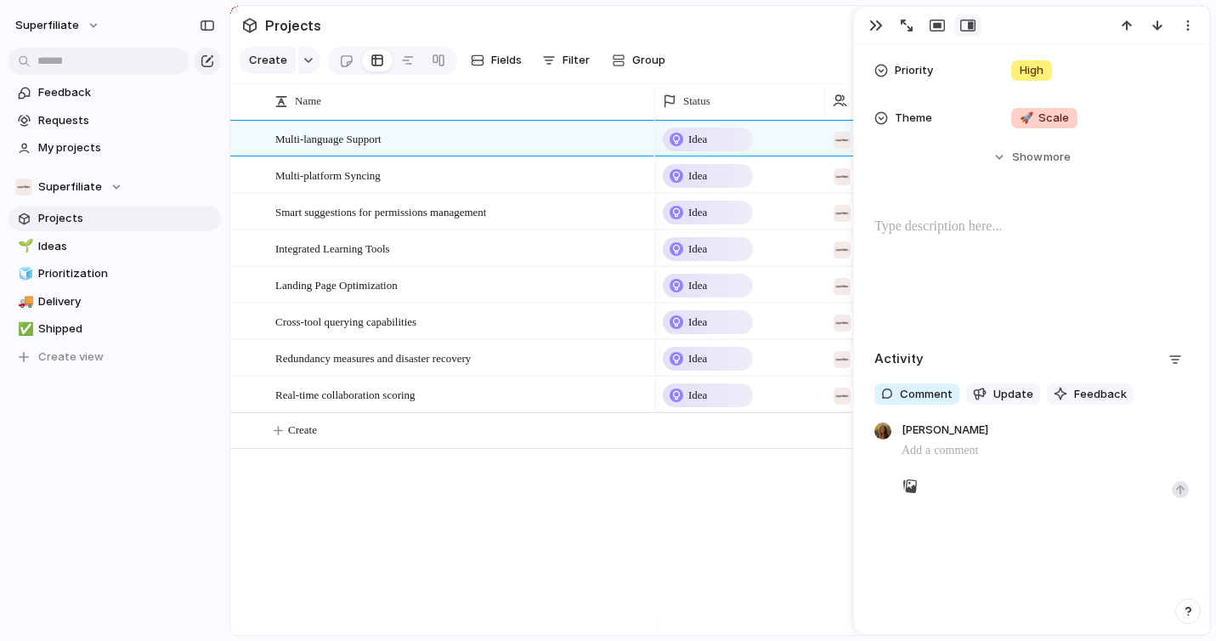
scroll to position [290, 0]
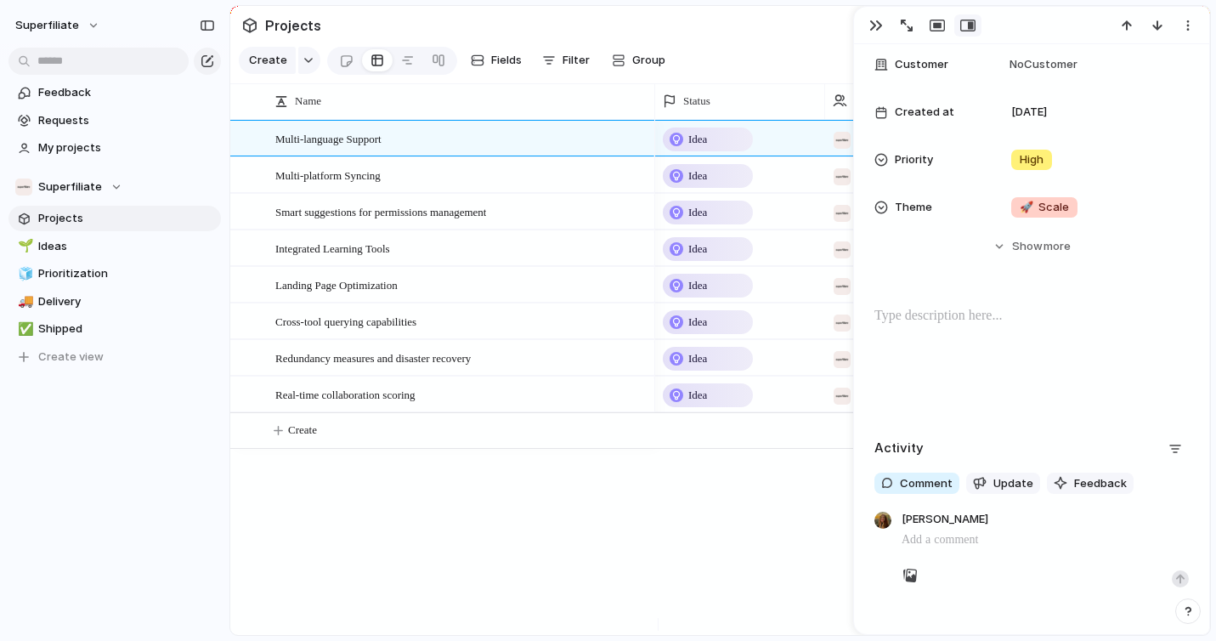
click at [690, 478] on div "Idea Superfiliate Idea Superfiliate Idea Superfiliate Idea Superfiliate Idea Su…" at bounding box center [932, 377] width 555 height 515
